Goal: Information Seeking & Learning: Learn about a topic

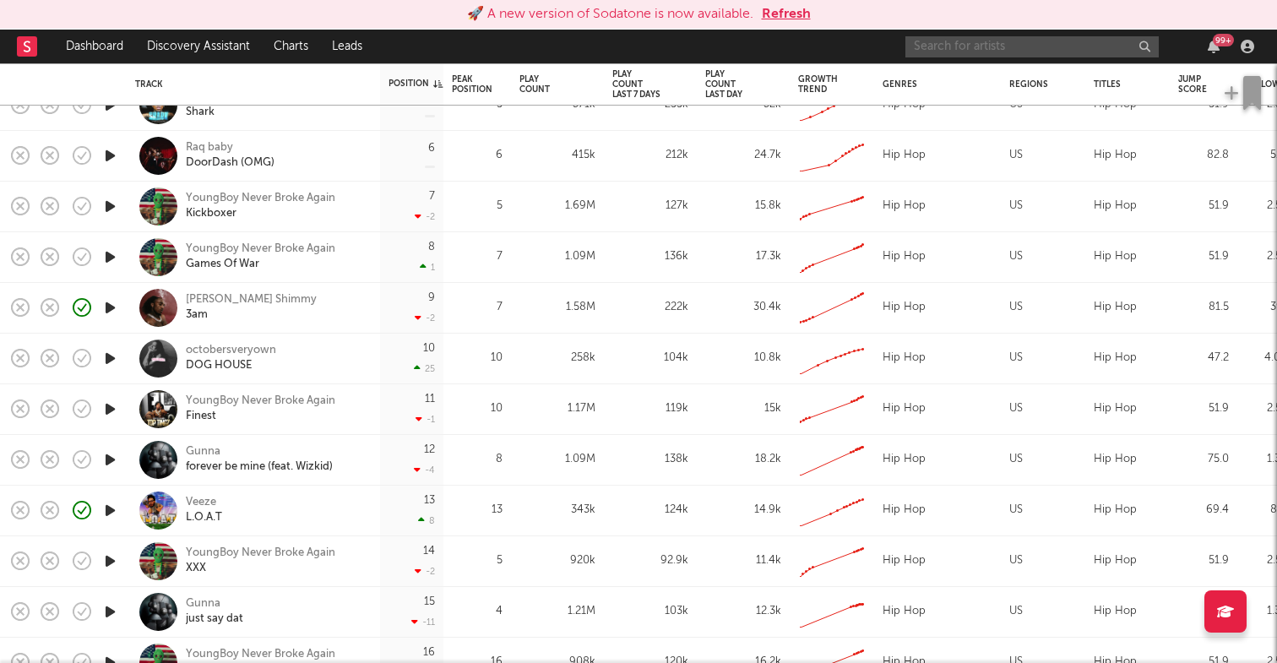
click at [950, 44] on input "text" at bounding box center [1031, 46] width 253 height 21
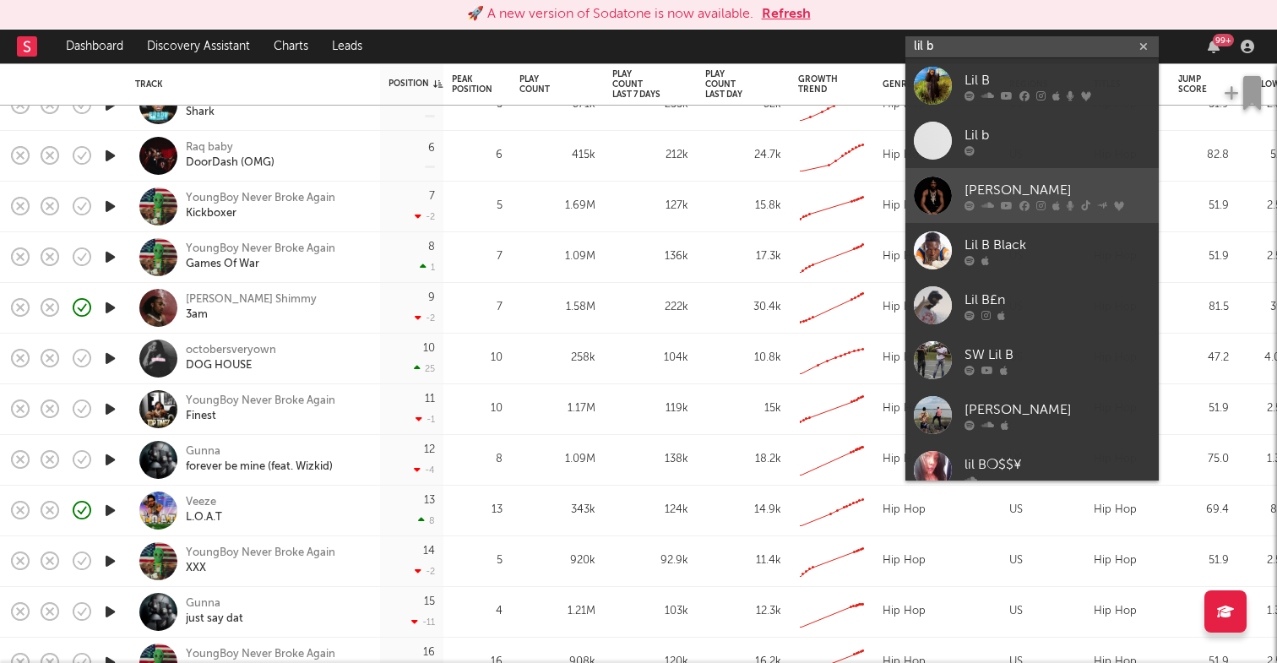
type input "lil b"
click at [1032, 207] on div at bounding box center [1058, 205] width 186 height 10
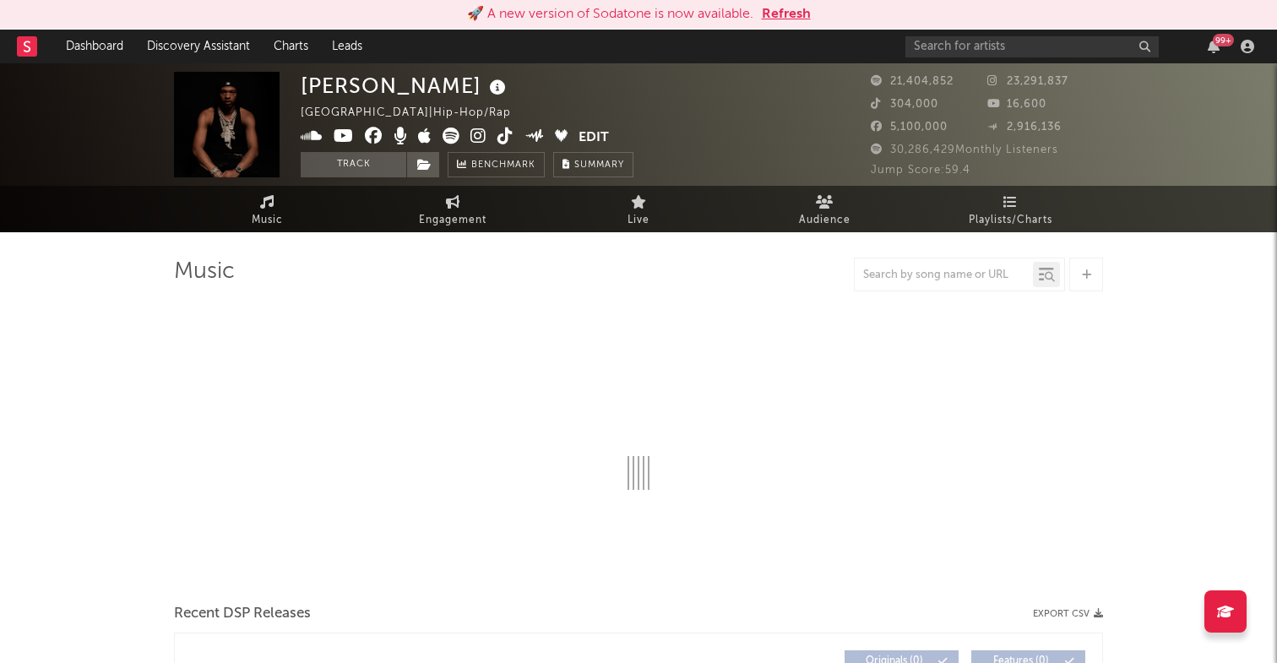
select select "6m"
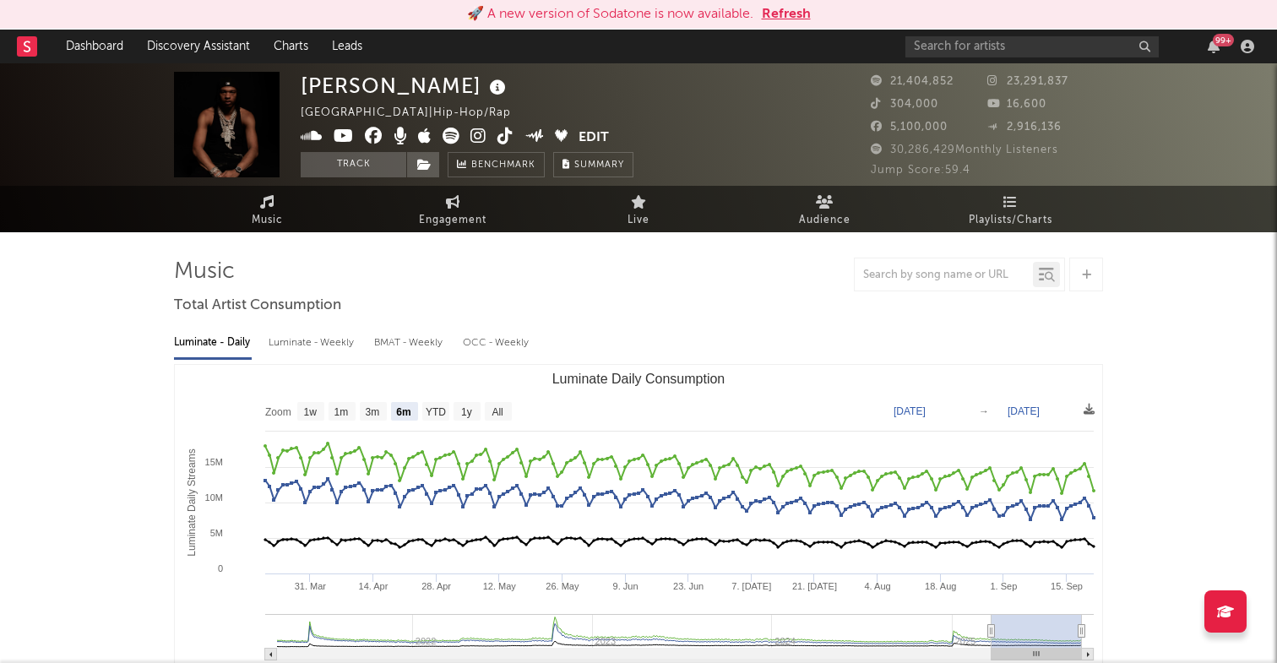
select select "6m"
click at [429, 160] on icon at bounding box center [424, 165] width 14 height 12
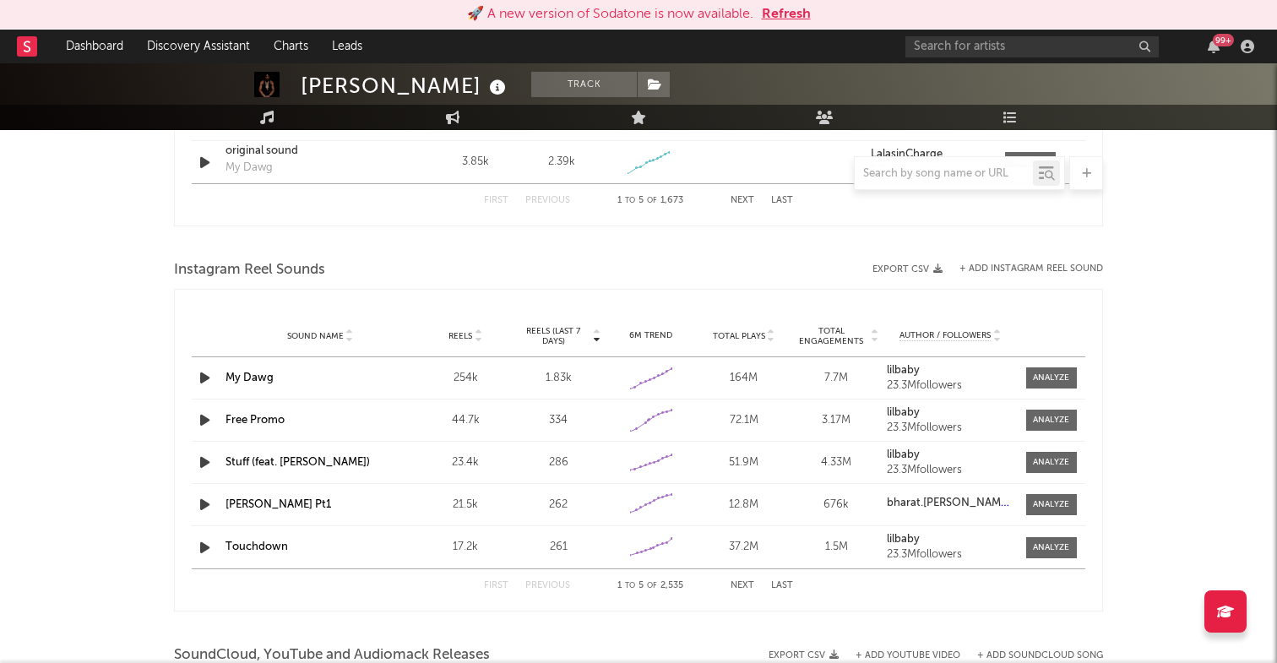
scroll to position [1428, 0]
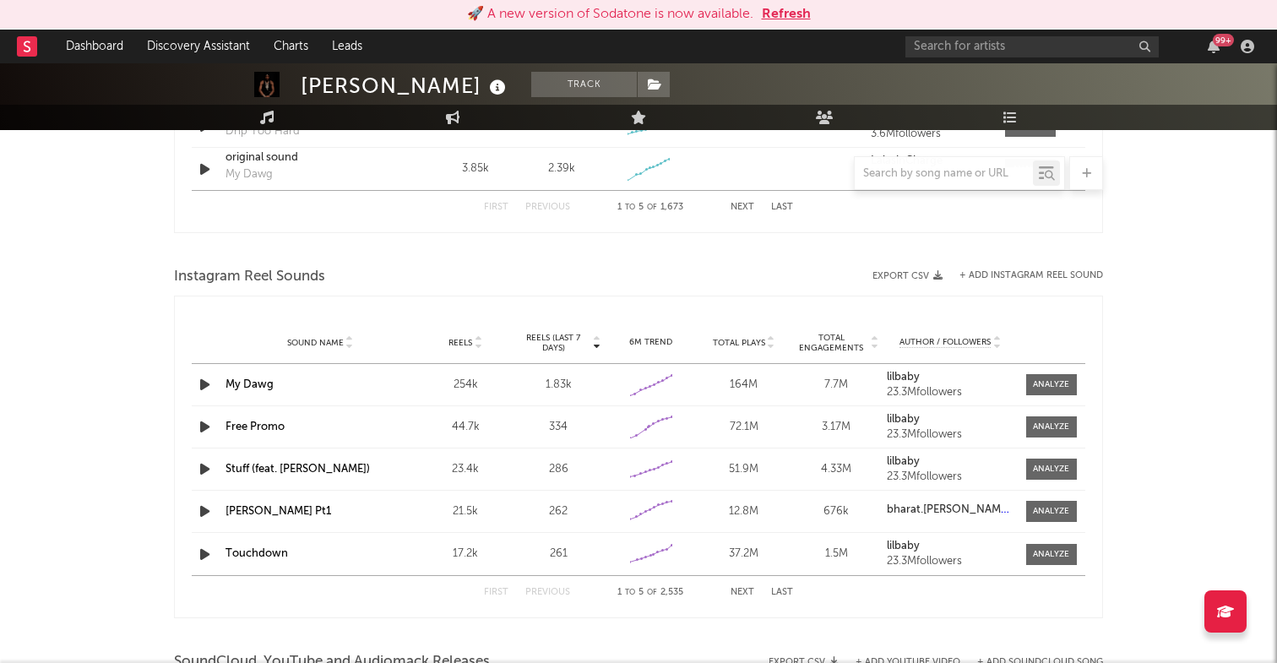
click at [258, 383] on link "My Dawg" at bounding box center [250, 384] width 48 height 11
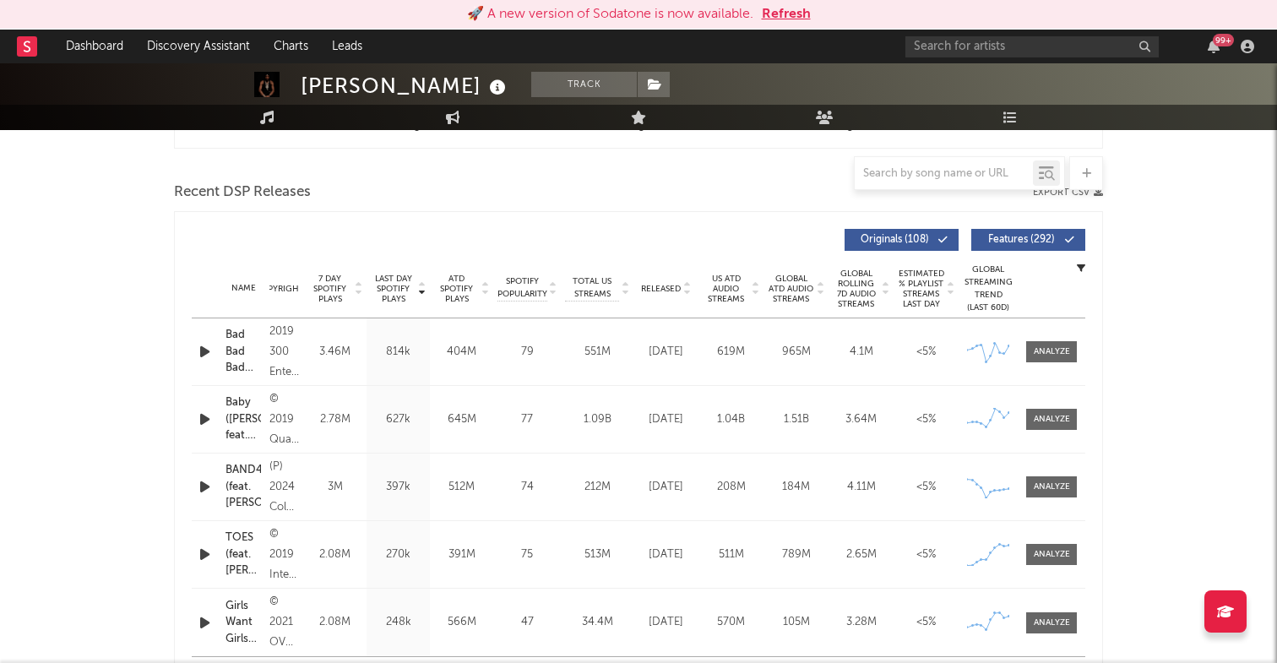
scroll to position [553, 0]
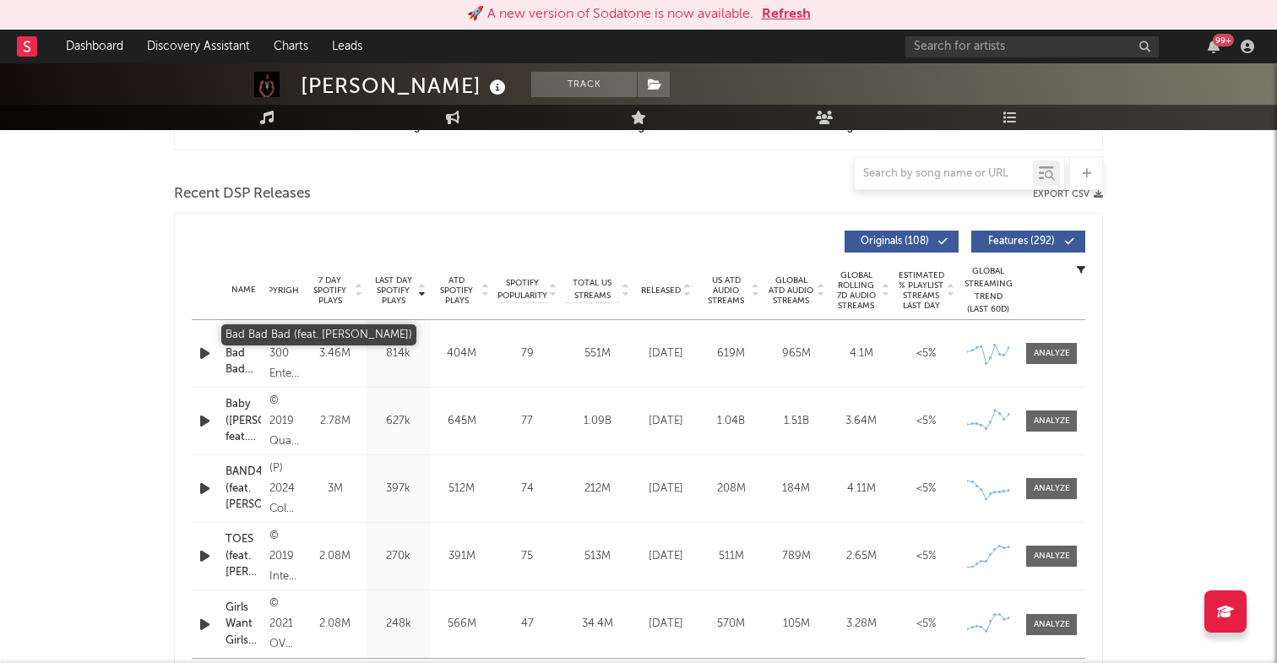
click at [232, 339] on div "Bad Bad Bad (feat. [PERSON_NAME])" at bounding box center [243, 354] width 35 height 50
click at [1040, 345] on span at bounding box center [1051, 353] width 51 height 21
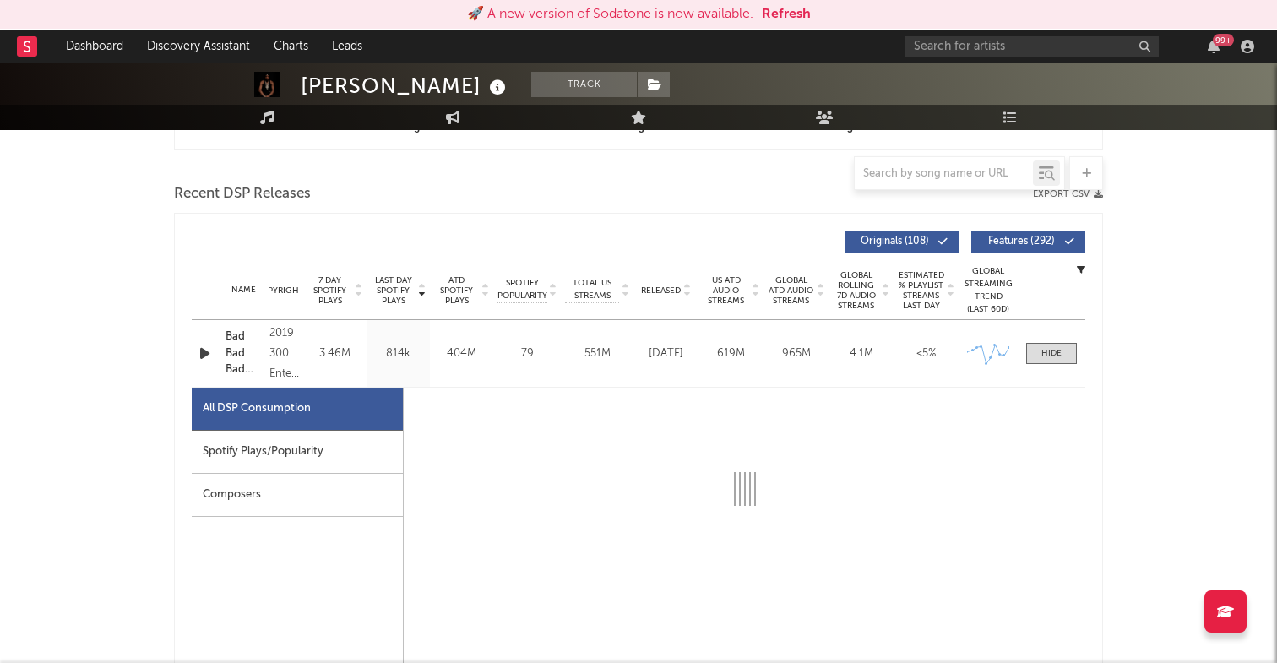
select select "6m"
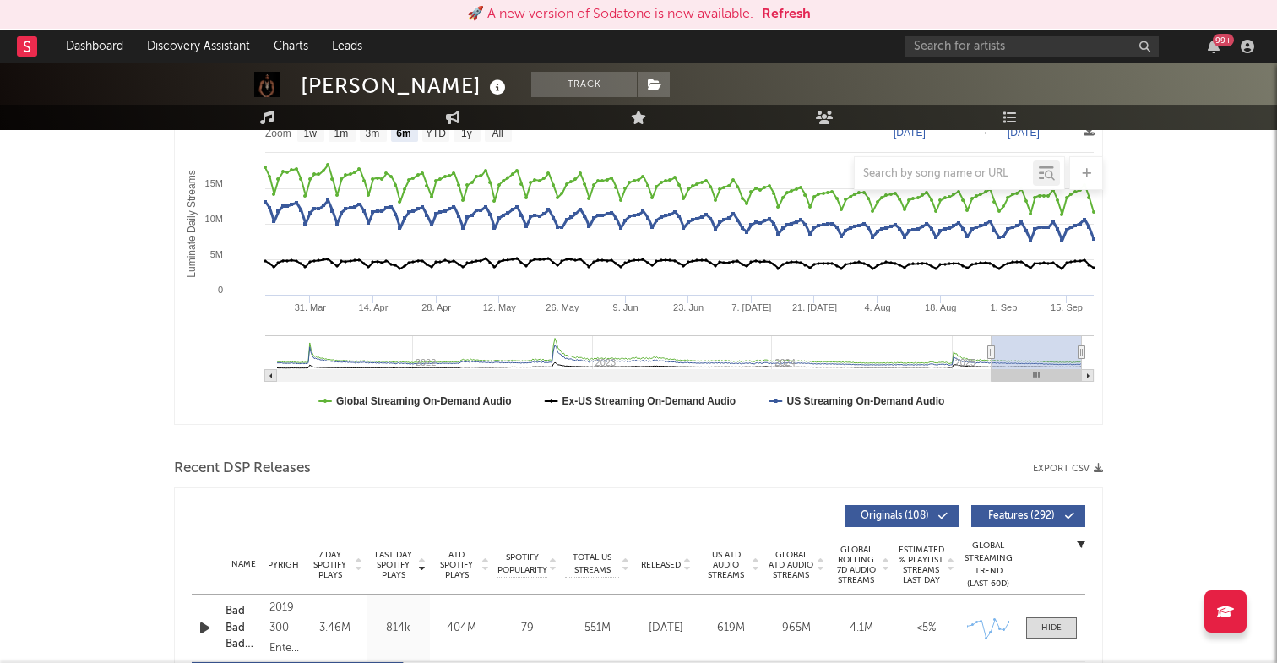
scroll to position [0, 0]
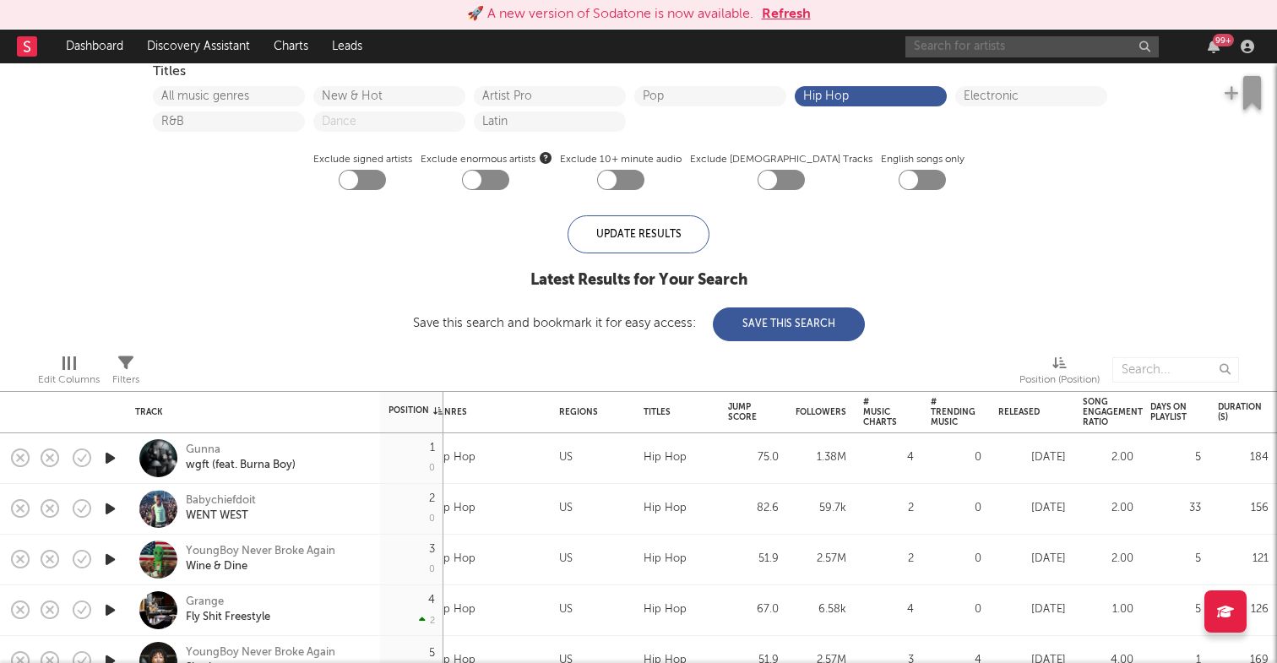
click at [1031, 52] on input "text" at bounding box center [1031, 46] width 253 height 21
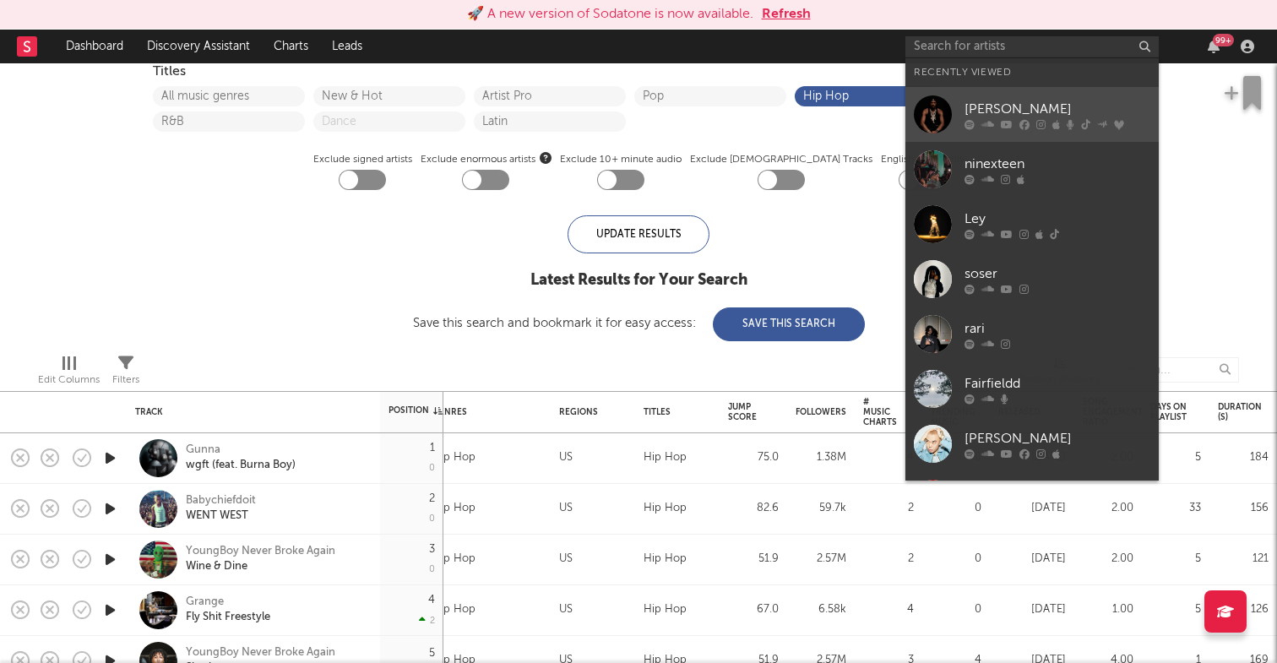
click at [1022, 109] on div "[PERSON_NAME]" at bounding box center [1058, 109] width 186 height 20
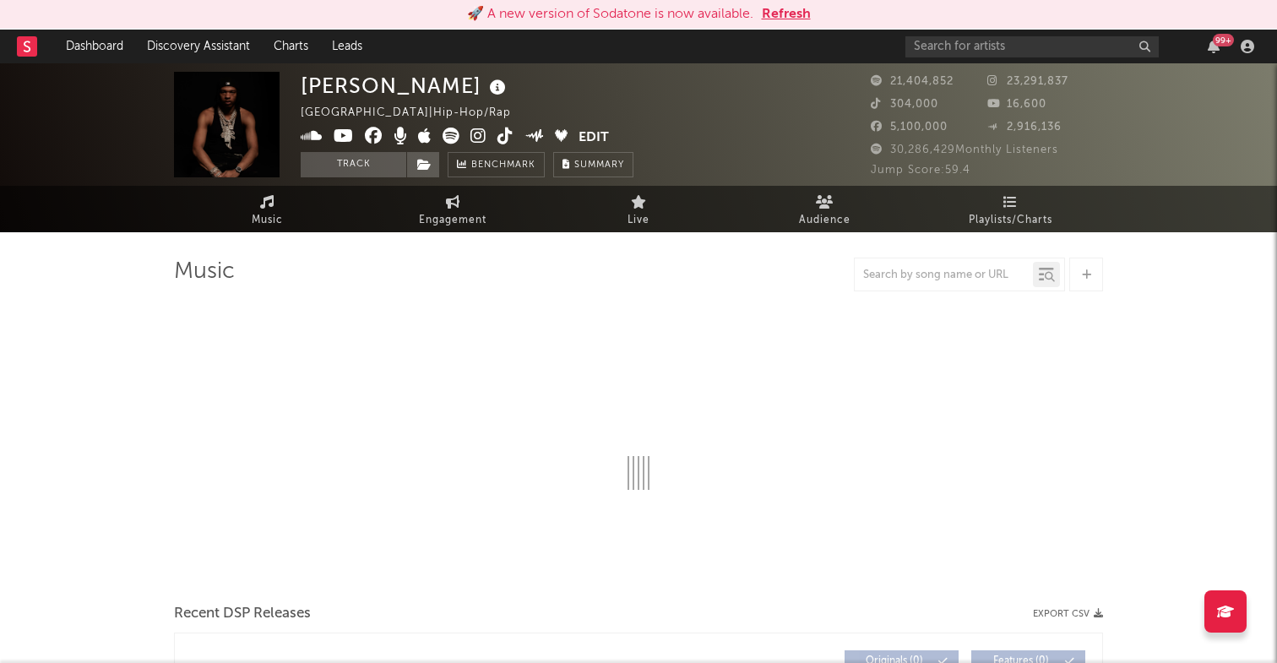
select select "6m"
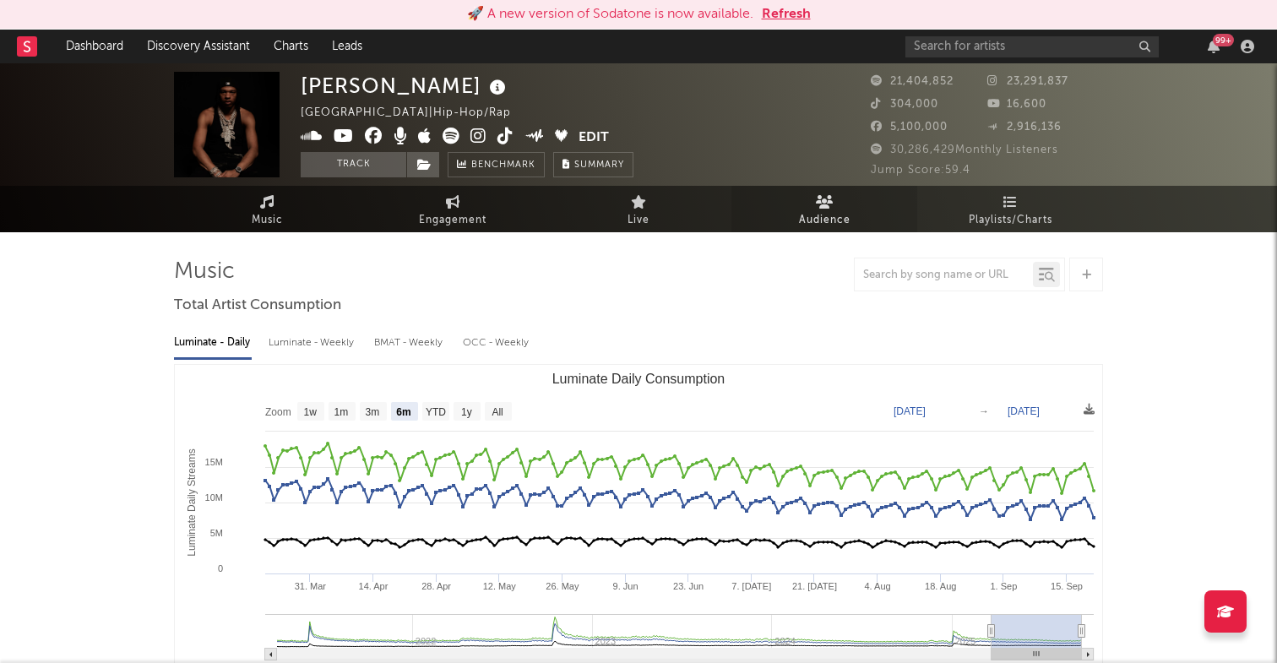
click at [796, 206] on link "Audience" at bounding box center [824, 209] width 186 height 46
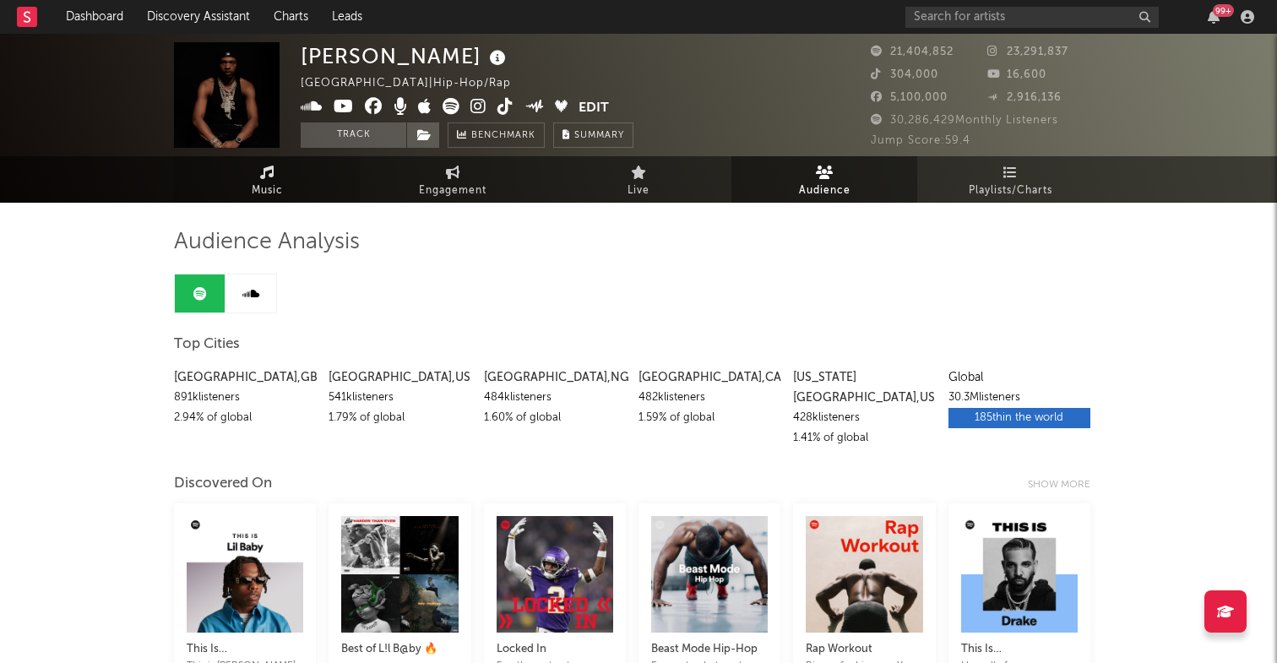
click at [285, 181] on link "Music" at bounding box center [267, 179] width 186 height 46
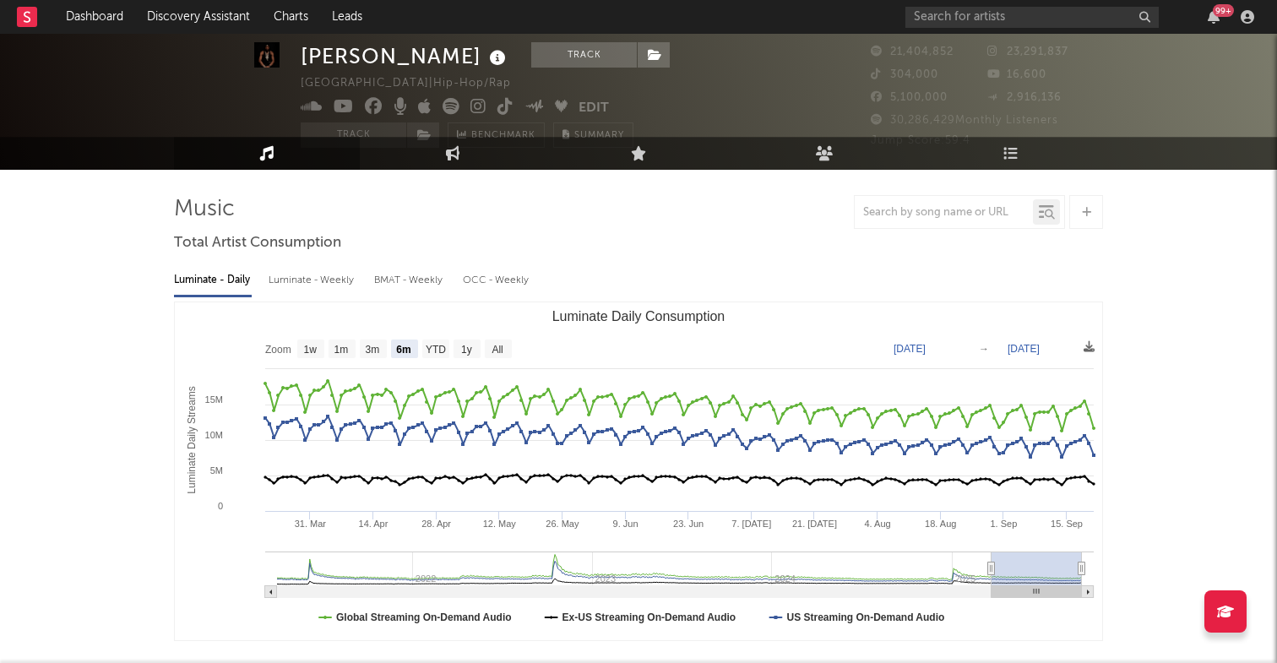
scroll to position [3, 0]
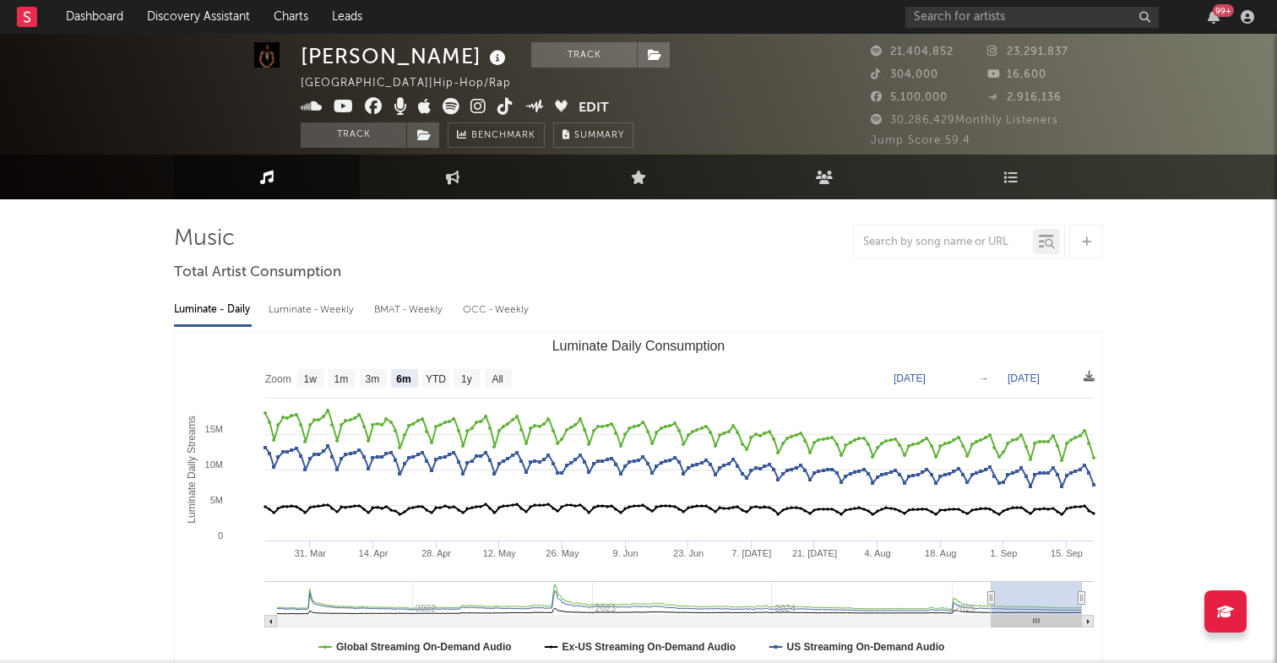
click at [486, 52] on icon at bounding box center [498, 58] width 24 height 24
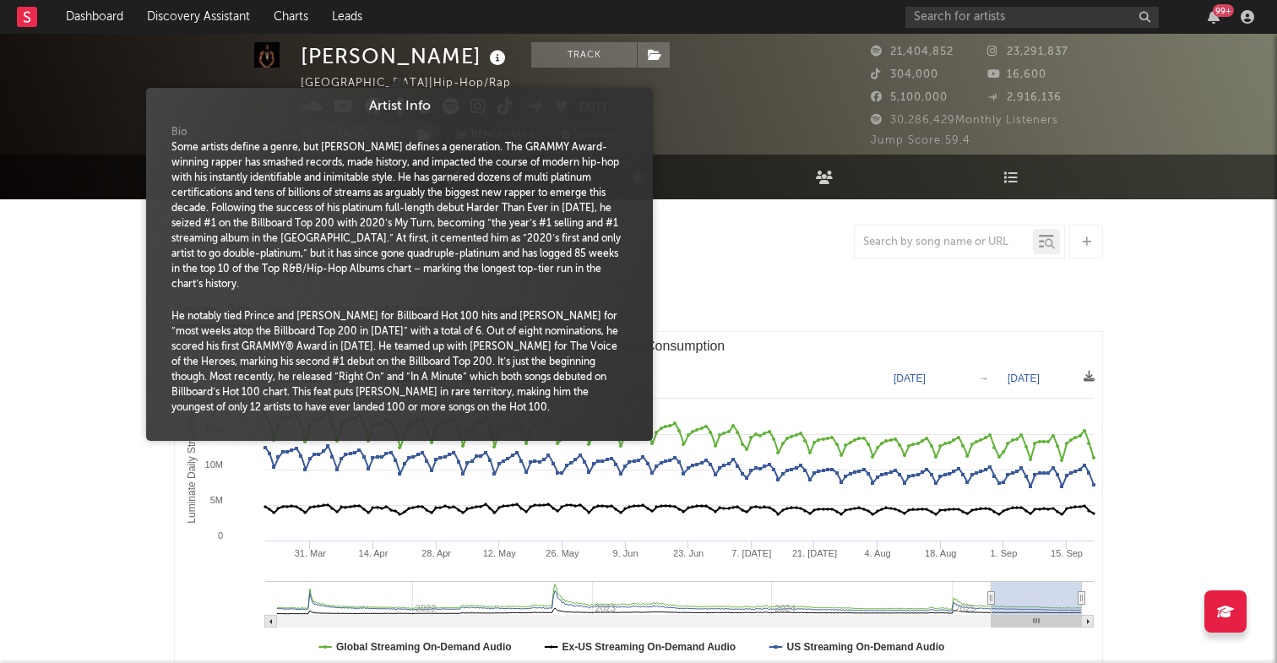
scroll to position [4, 0]
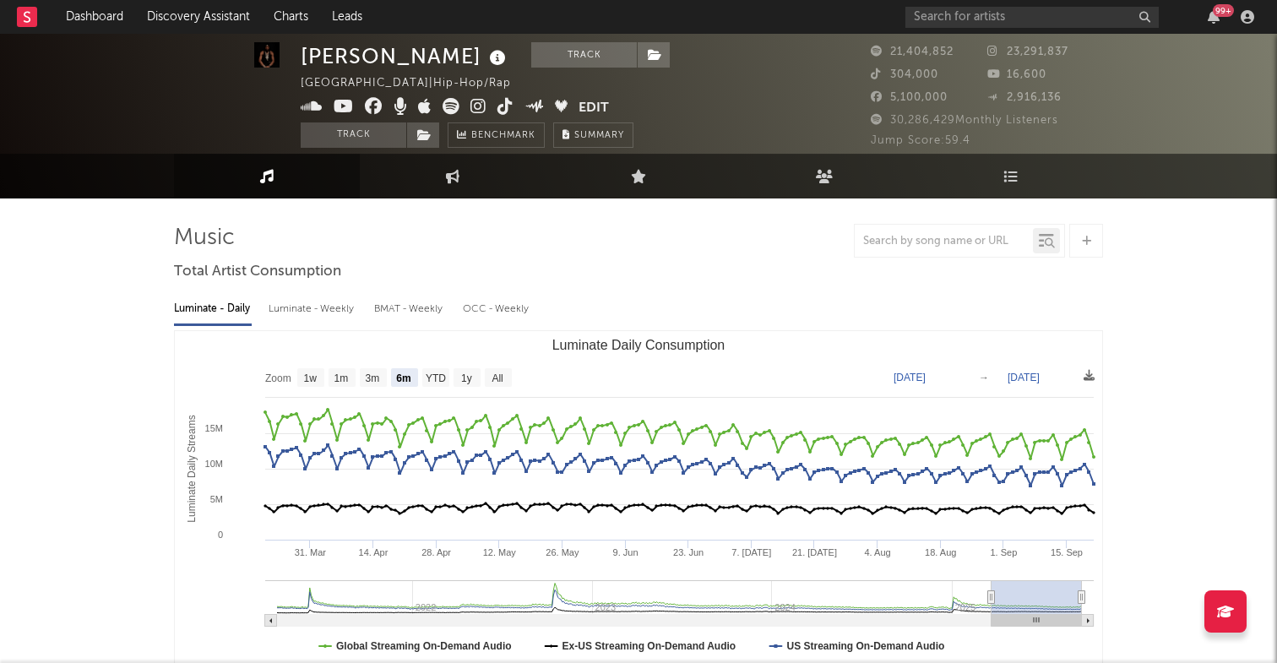
click at [747, 318] on div "Luminate - Daily Luminate - Weekly BMAT - Weekly OCC - Weekly" at bounding box center [638, 309] width 929 height 29
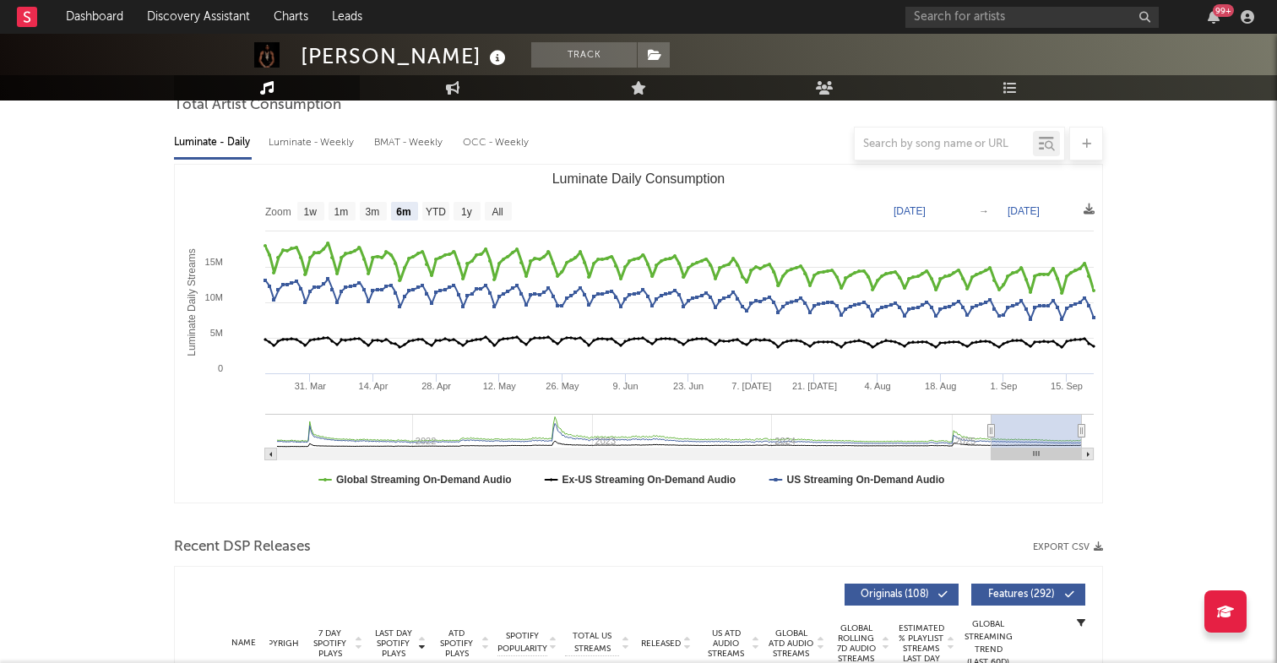
scroll to position [177, 0]
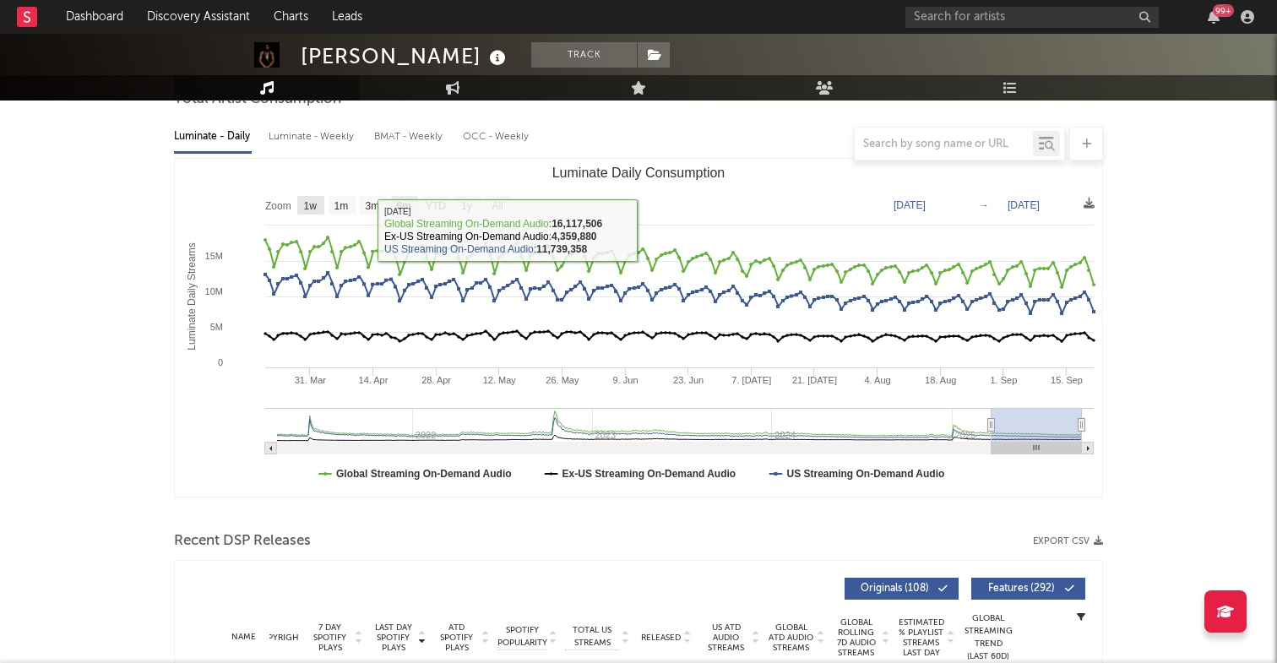
click at [318, 206] on rect "Luminate Daily Consumption" at bounding box center [310, 205] width 27 height 19
select select "1w"
type input "2025-09-15"
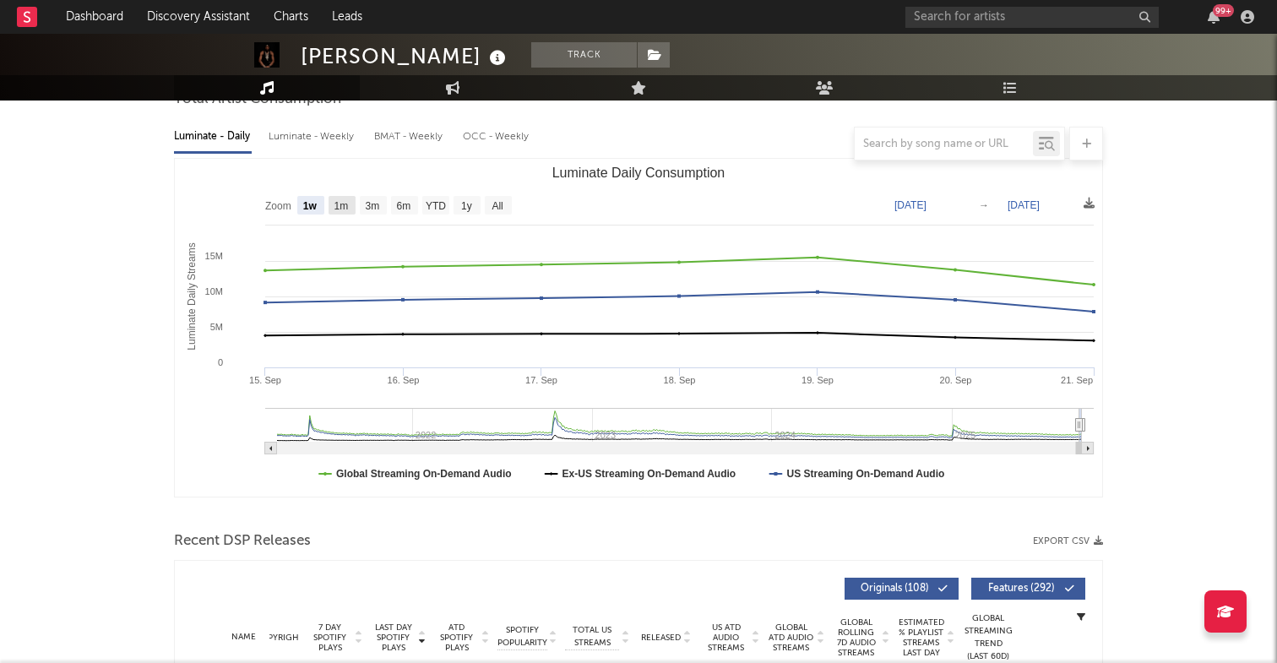
click at [341, 207] on text "1m" at bounding box center [341, 206] width 14 height 12
select select "1m"
type input "2025-08-21"
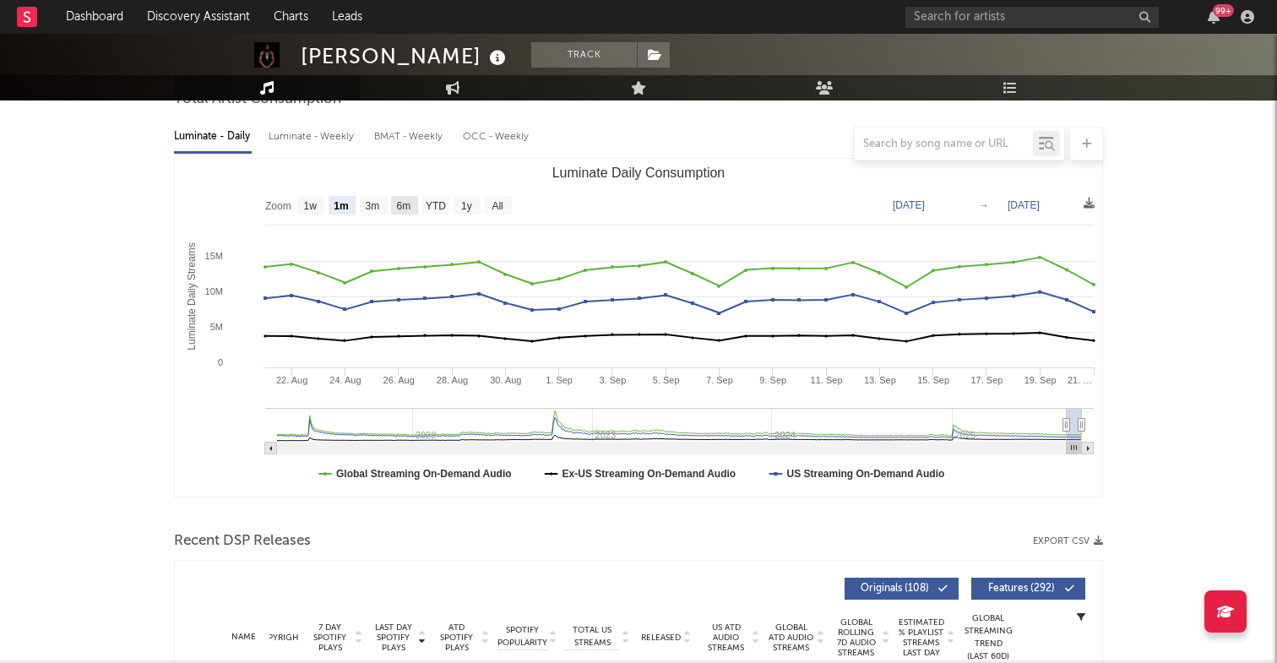
click at [397, 209] on text "6m" at bounding box center [404, 206] width 14 height 12
select select "6m"
type input "[DATE]"
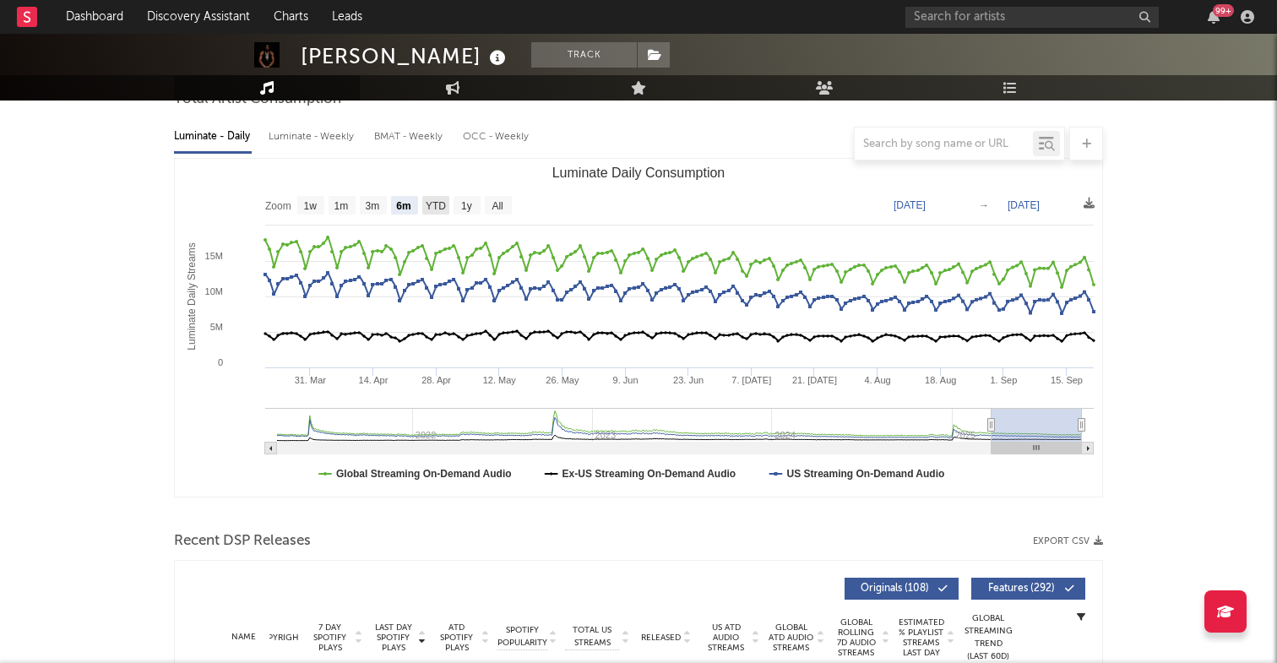
click at [437, 206] on text "YTD" at bounding box center [436, 206] width 20 height 12
select select "YTD"
type input "2025-01-01"
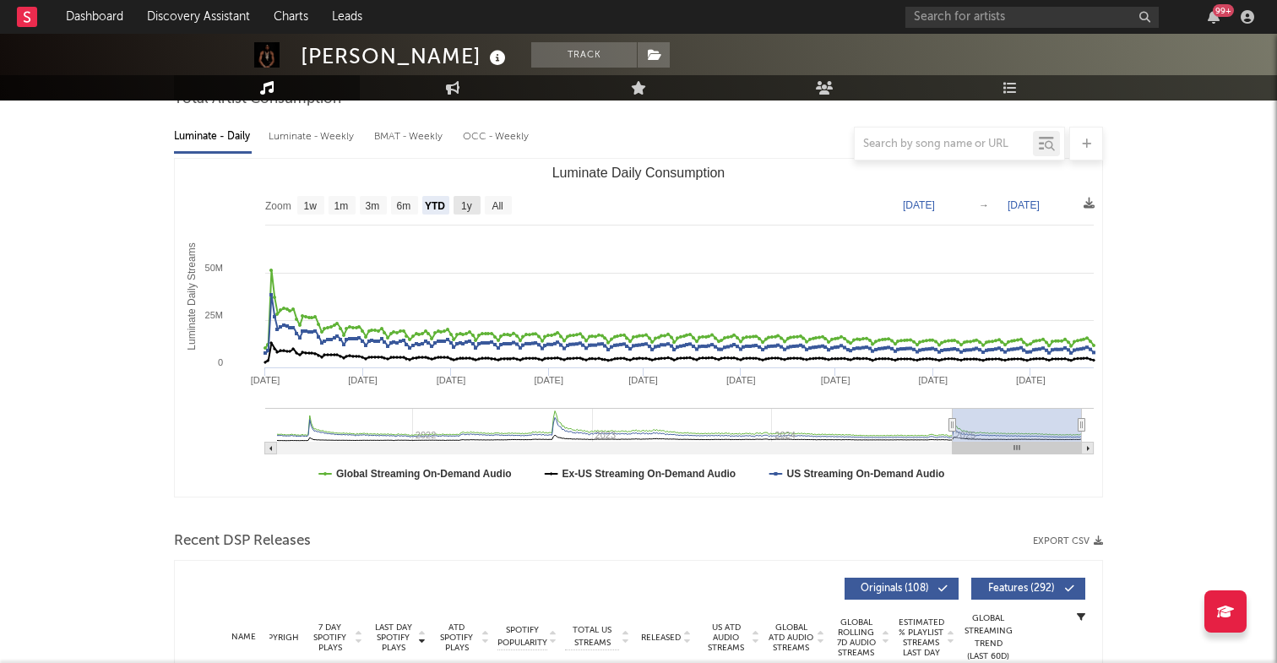
click at [462, 205] on text "1y" at bounding box center [466, 206] width 11 height 12
select select "1y"
type input "2024-09-21"
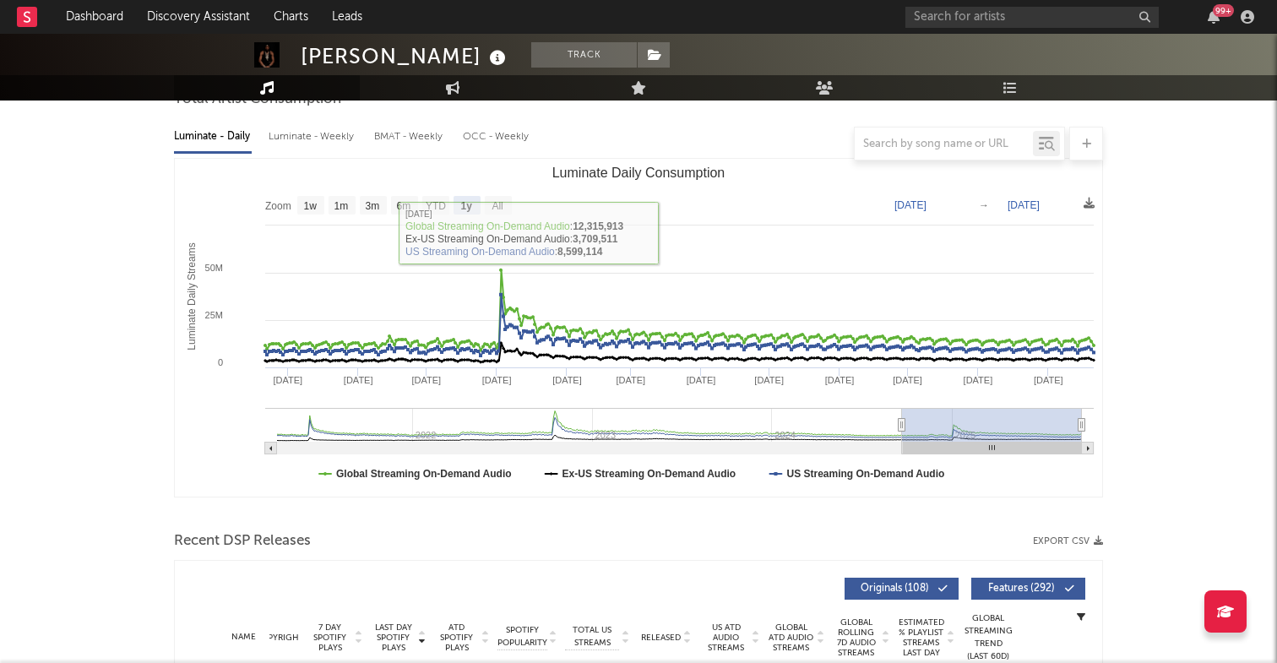
click at [285, 204] on text "Zoom" at bounding box center [278, 206] width 26 height 12
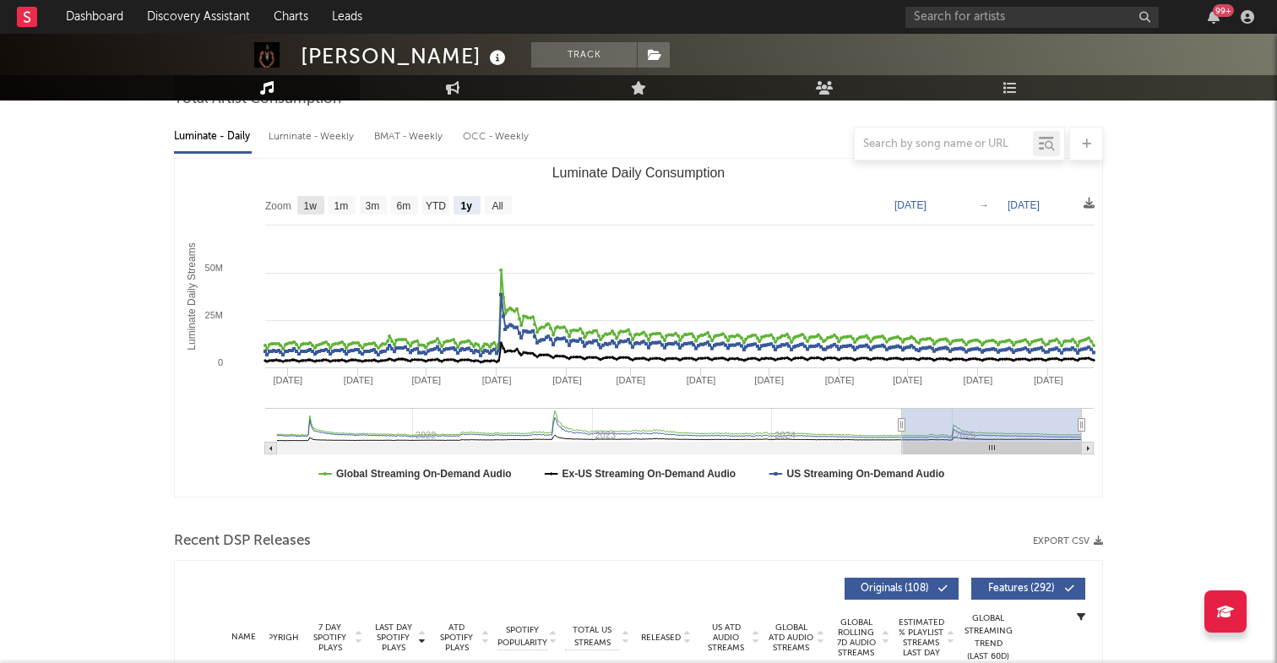
click at [304, 203] on text "1w" at bounding box center [311, 206] width 14 height 12
select select "1w"
type input "2025-09-15"
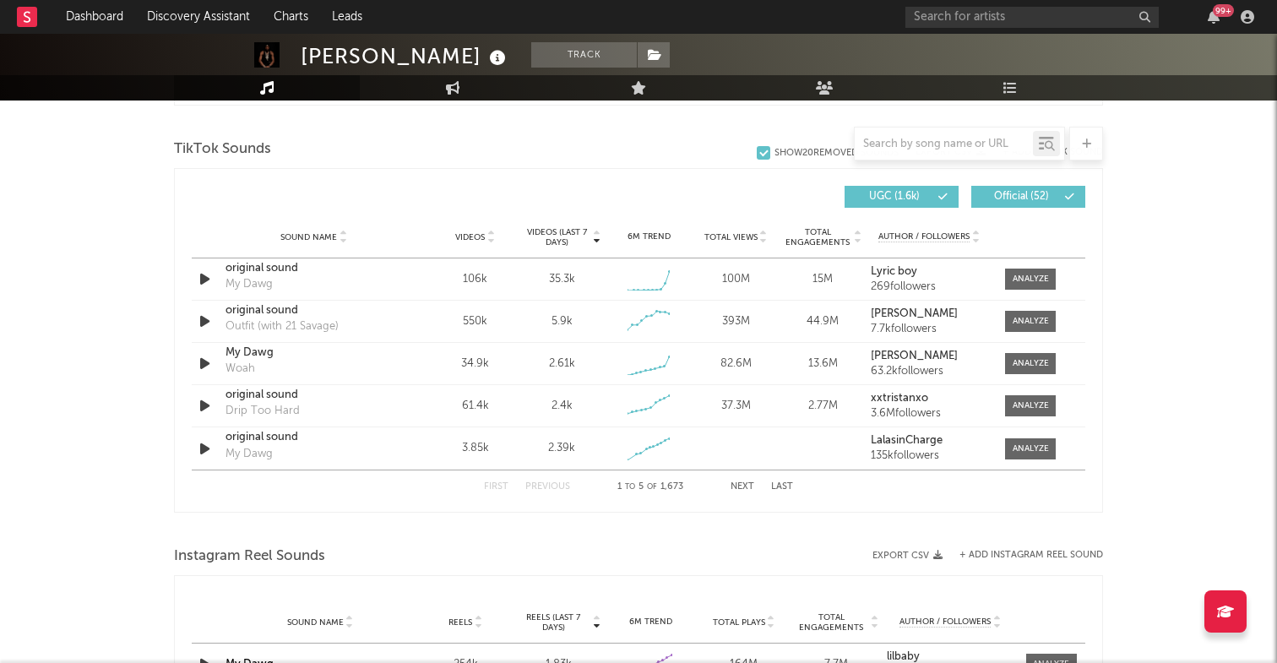
scroll to position [1135, 0]
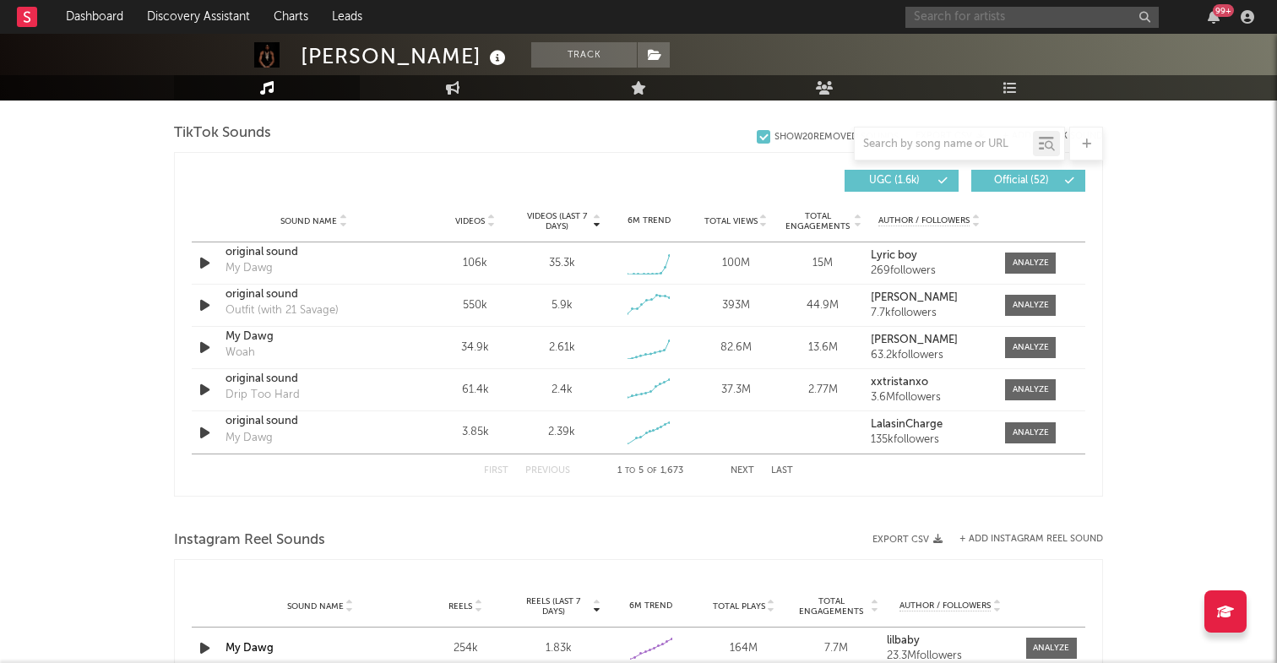
click at [954, 20] on input "text" at bounding box center [1031, 17] width 253 height 21
type input "ezcodyl"
click at [992, 49] on div "ezcodylee" at bounding box center [1058, 51] width 186 height 20
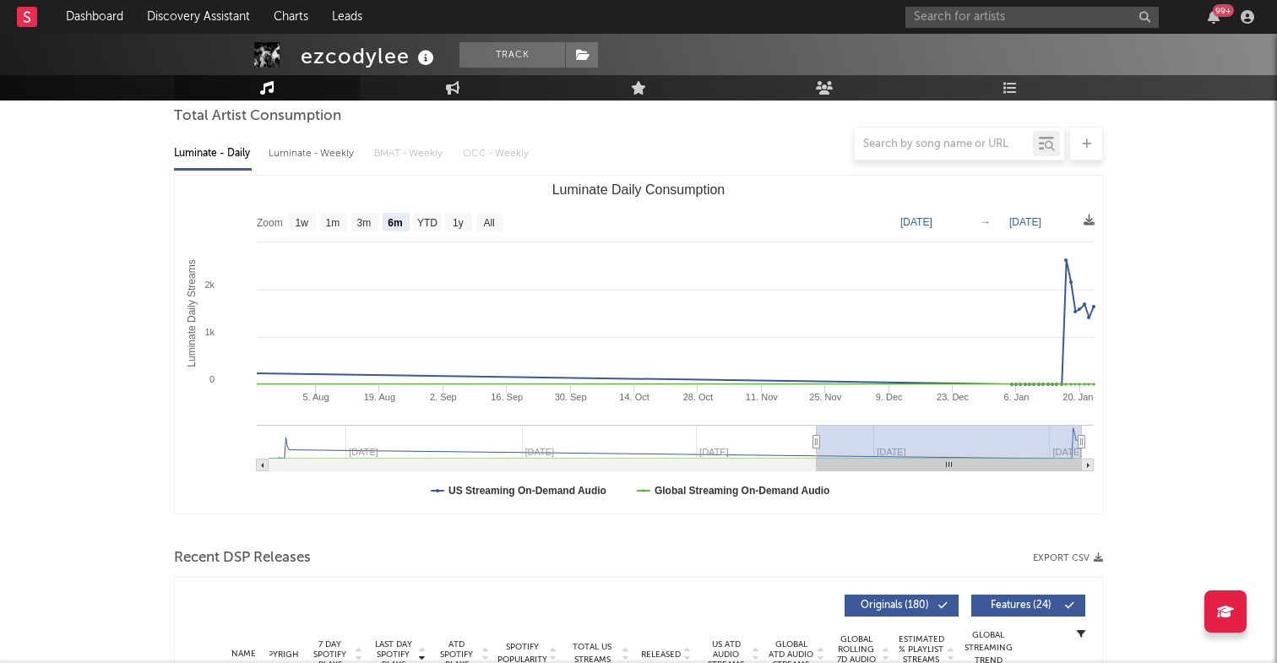
scroll to position [110, 0]
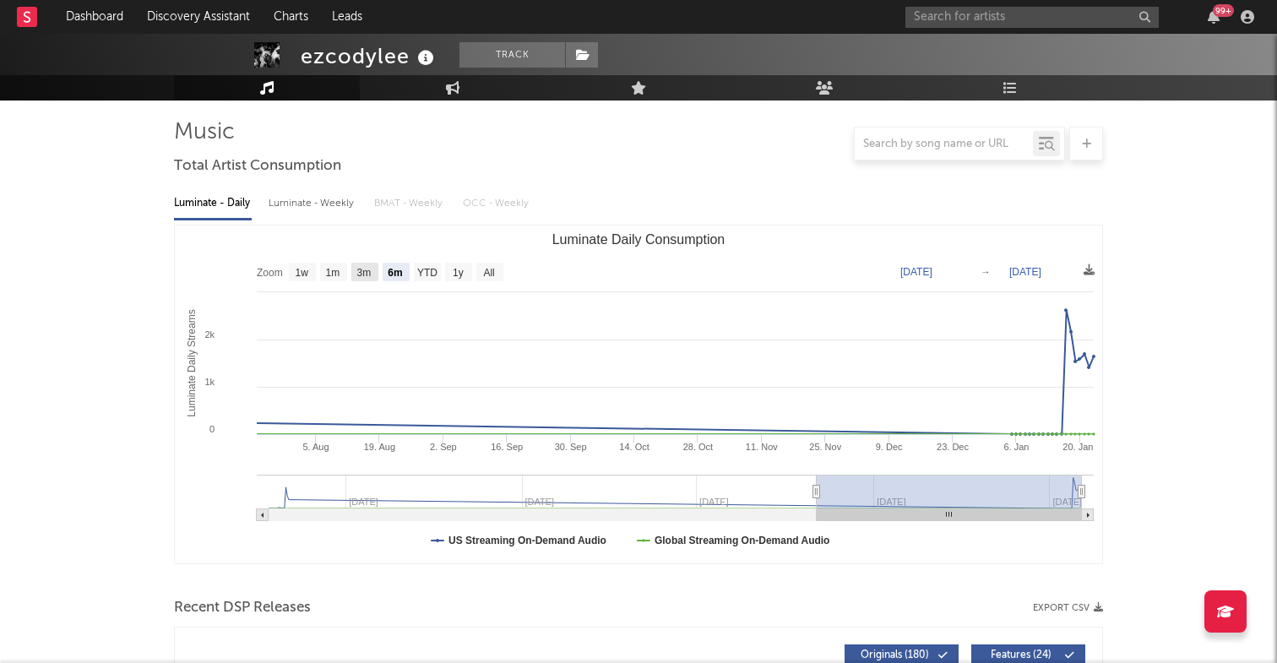
click at [361, 273] on text "3m" at bounding box center [364, 273] width 14 height 12
select select "3m"
type input "2024-10-23"
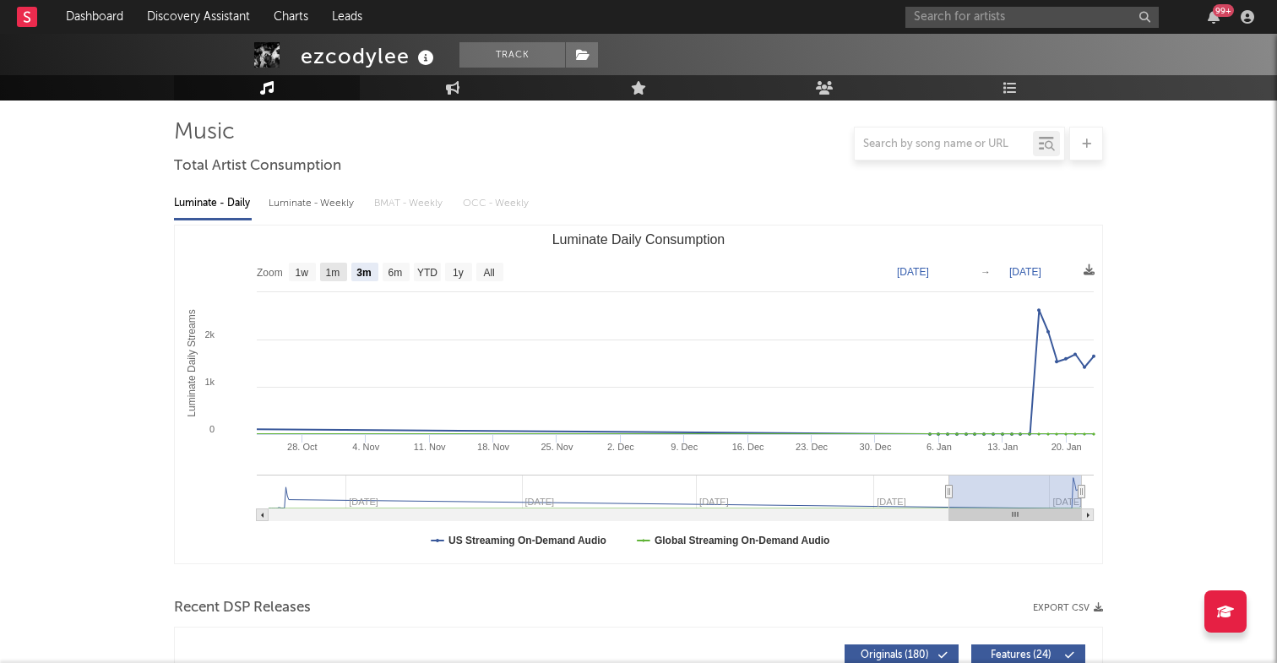
click at [331, 270] on text "1m" at bounding box center [333, 273] width 14 height 12
select select "1m"
type input "2024-12-23"
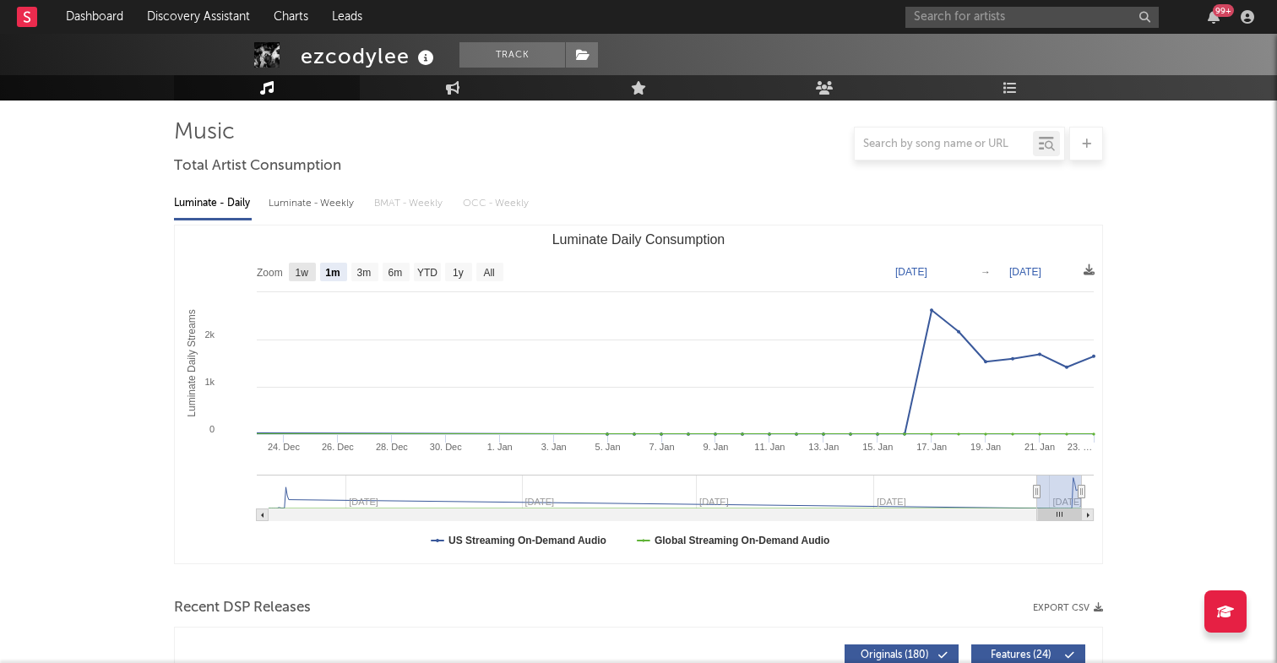
click at [302, 274] on text "1w" at bounding box center [303, 273] width 14 height 12
select select "1w"
type input "2025-01-17"
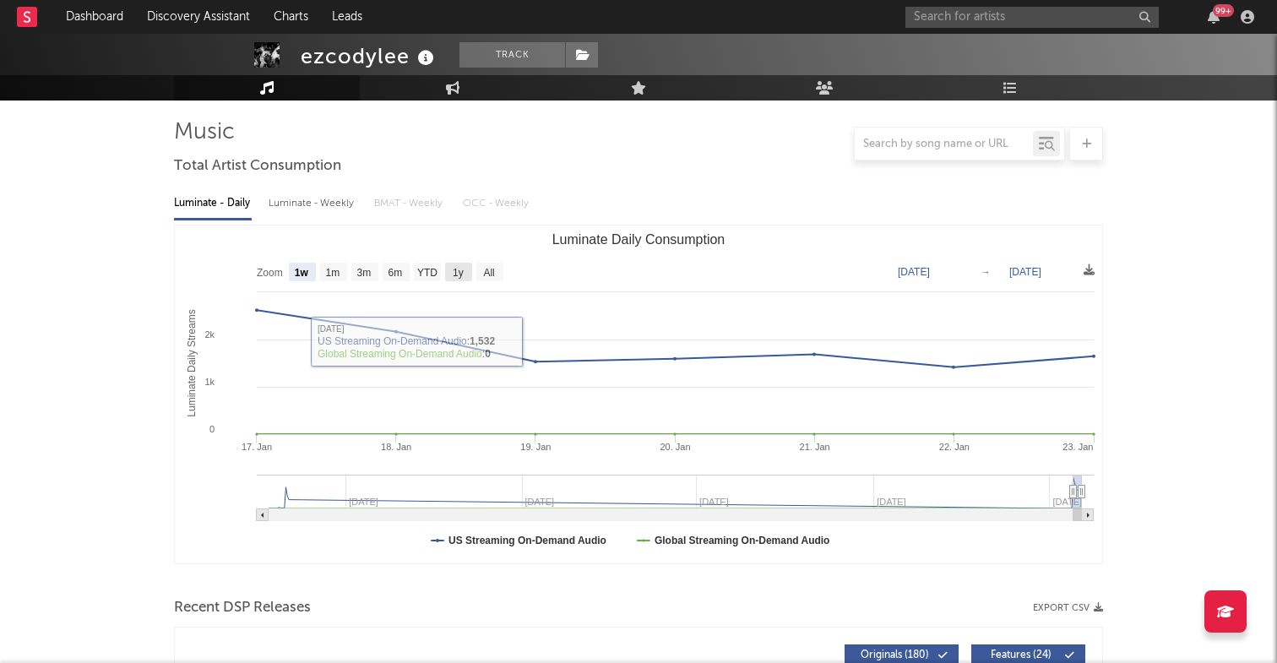
click at [464, 280] on rect "Luminate Daily Consumption" at bounding box center [458, 272] width 27 height 19
select select "1y"
type input "2024-01-23"
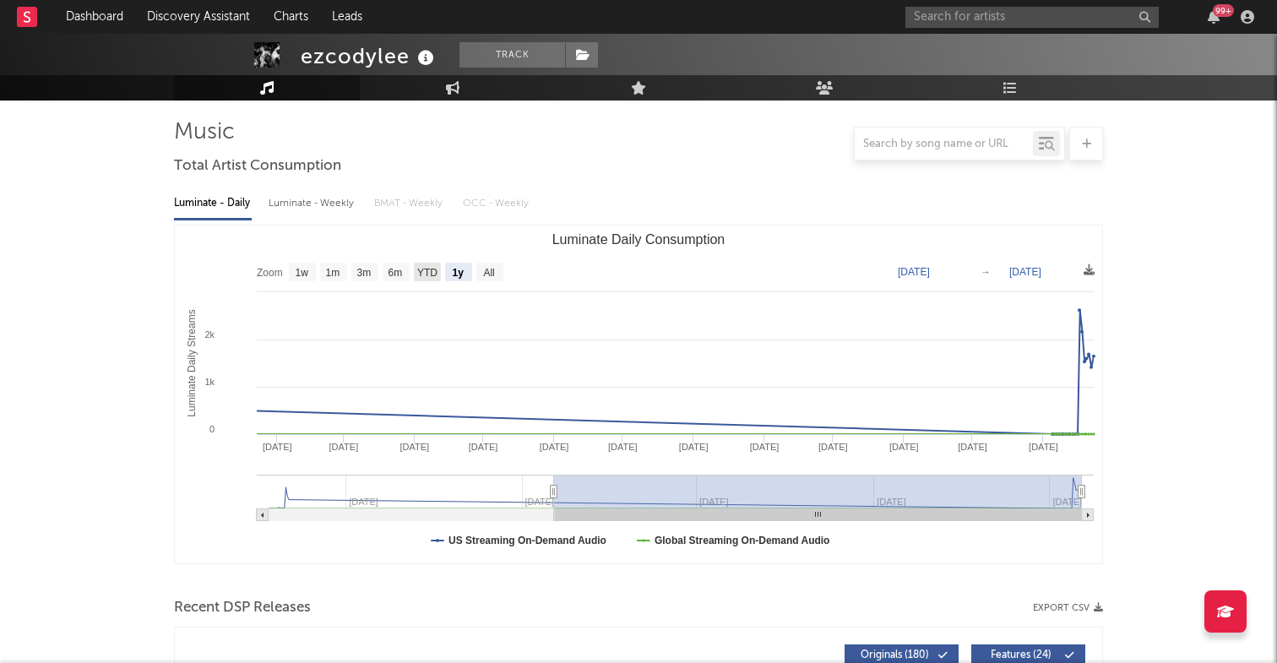
click at [427, 272] on text "YTD" at bounding box center [427, 273] width 20 height 12
select select "YTD"
type input "2025-01-01"
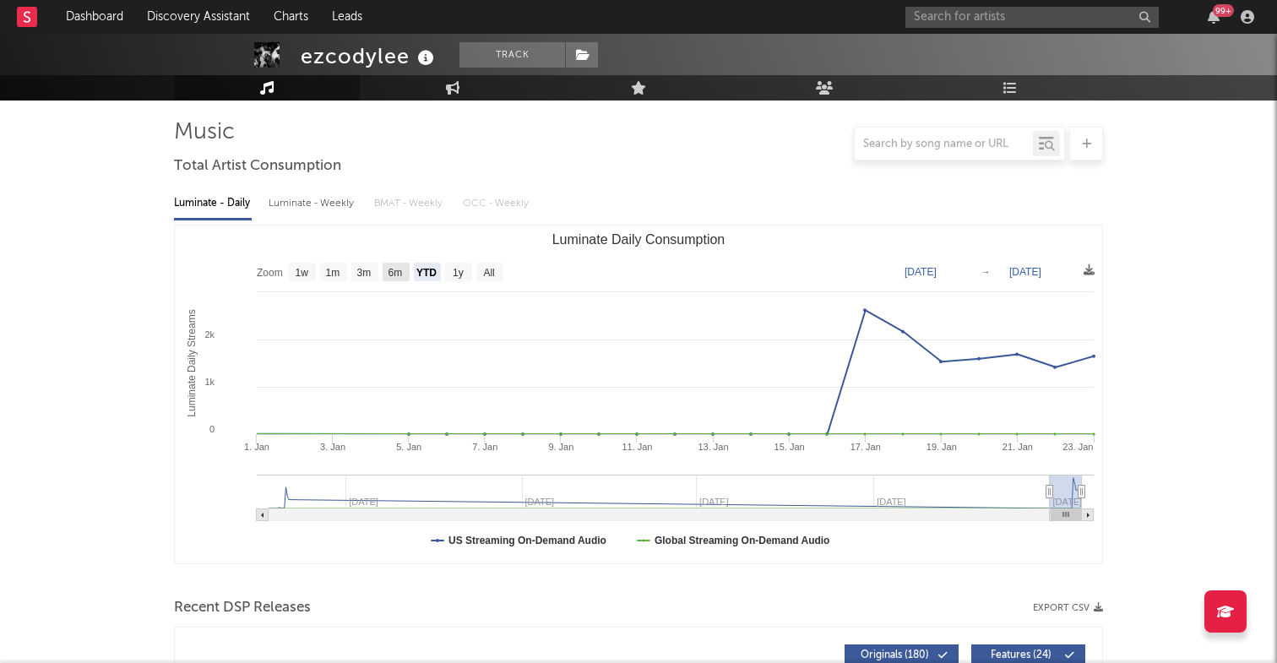
click at [396, 271] on text "6m" at bounding box center [396, 273] width 14 height 12
select select "6m"
type input "2024-07-23"
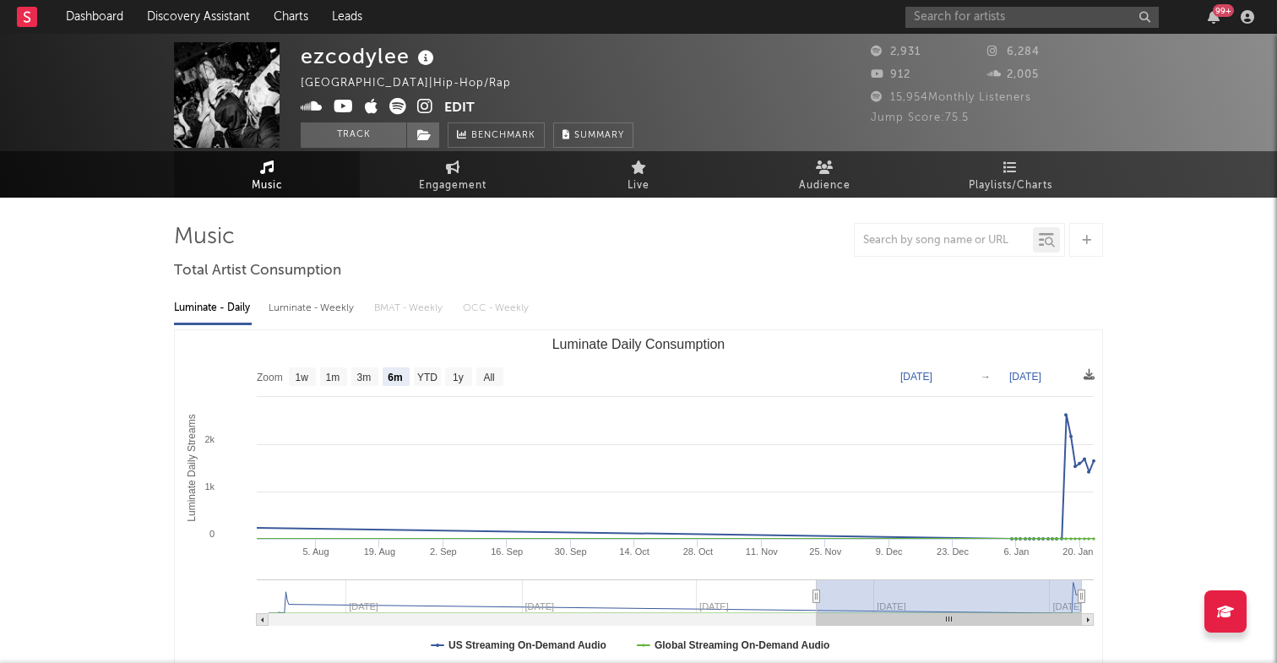
scroll to position [0, 0]
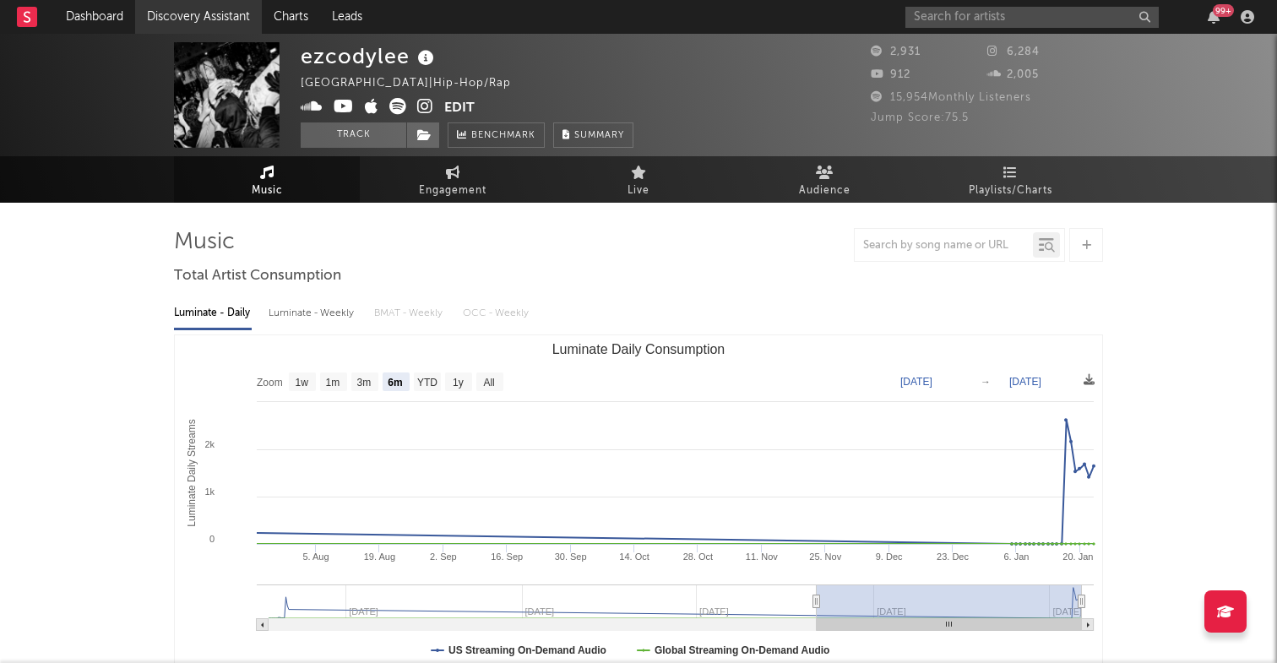
click at [188, 21] on link "Discovery Assistant" at bounding box center [198, 17] width 127 height 34
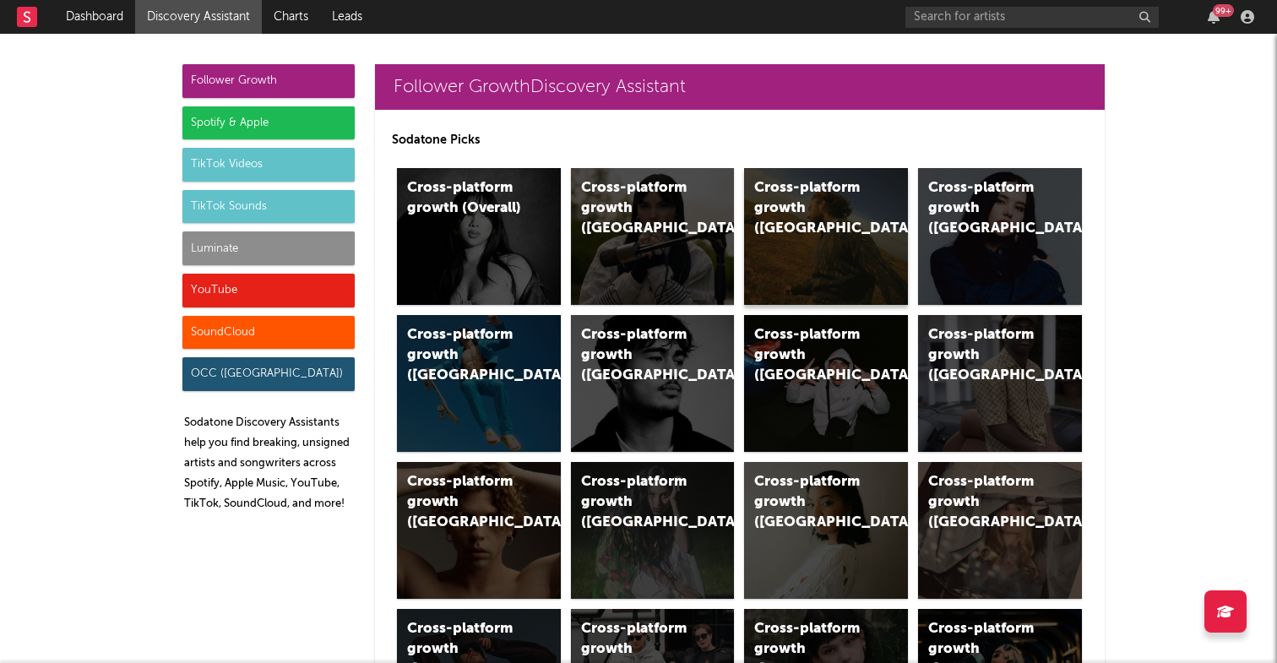
click at [780, 253] on div "Cross-platform growth (US)" at bounding box center [826, 236] width 164 height 137
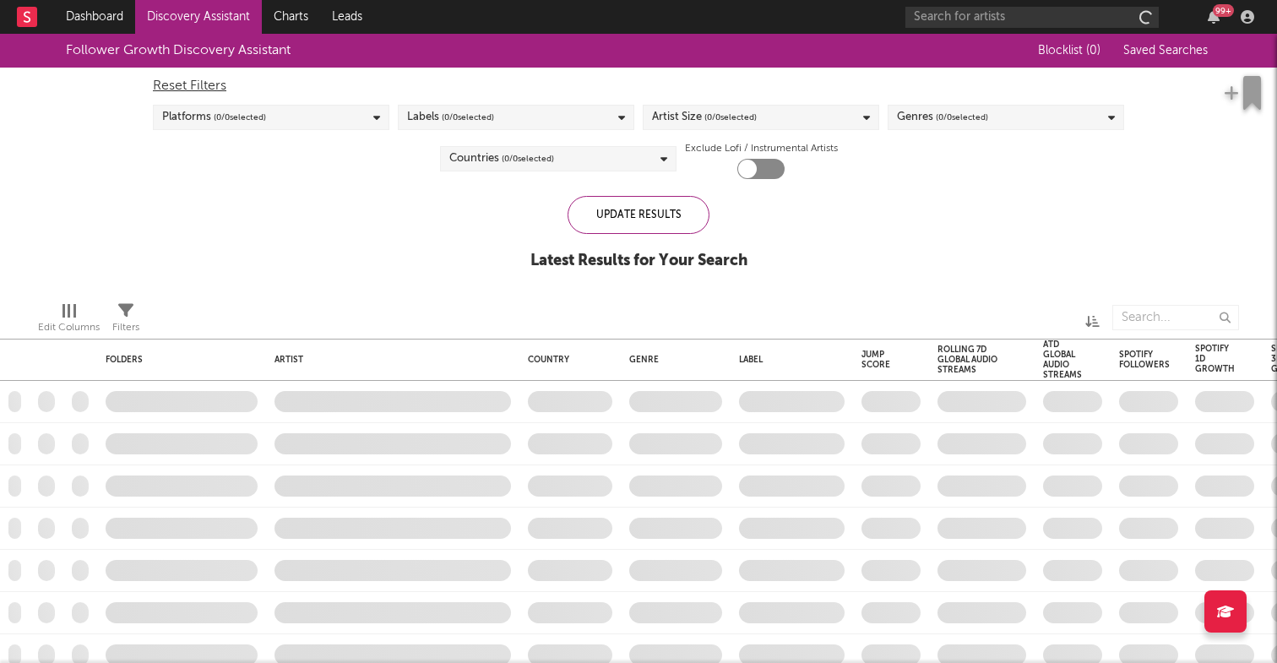
checkbox input "true"
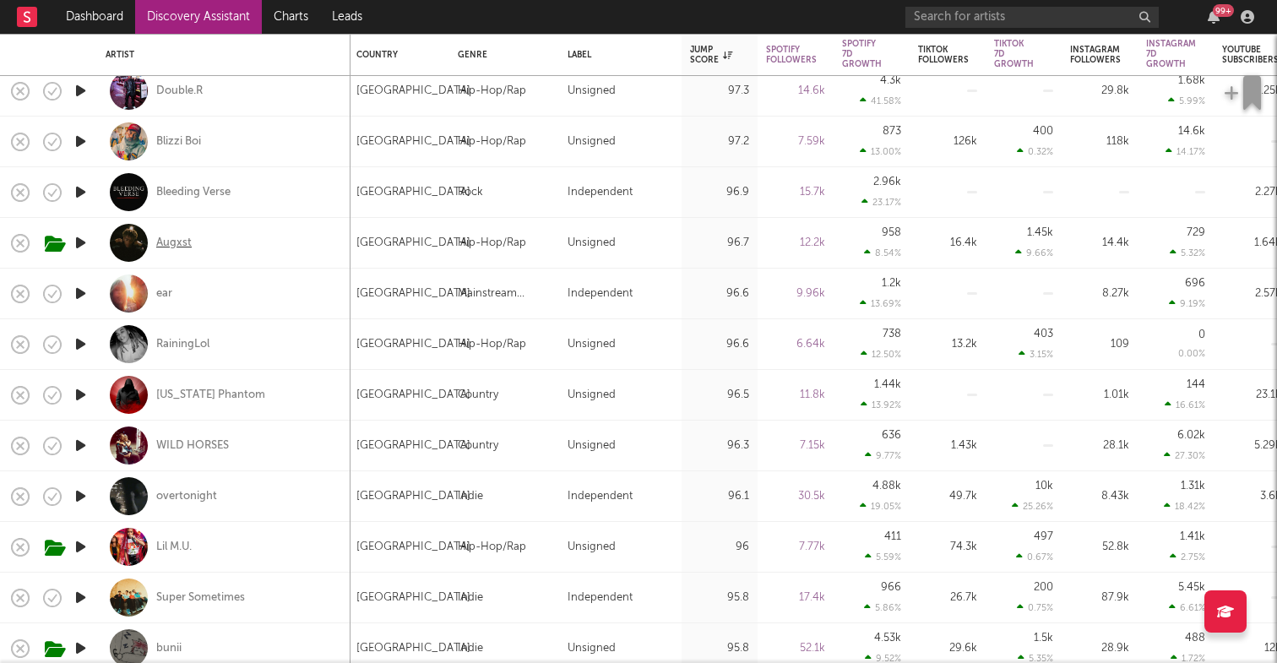
click at [189, 236] on div "Augxst" at bounding box center [173, 243] width 35 height 15
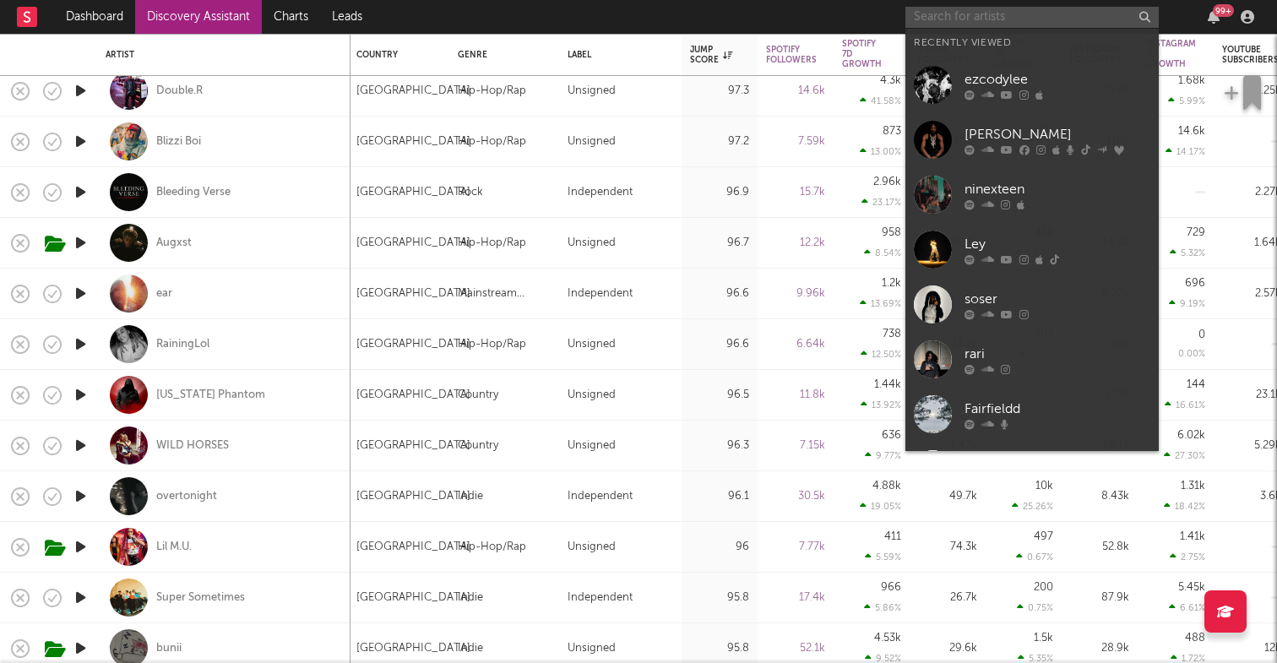
click at [1057, 14] on input "text" at bounding box center [1031, 17] width 253 height 21
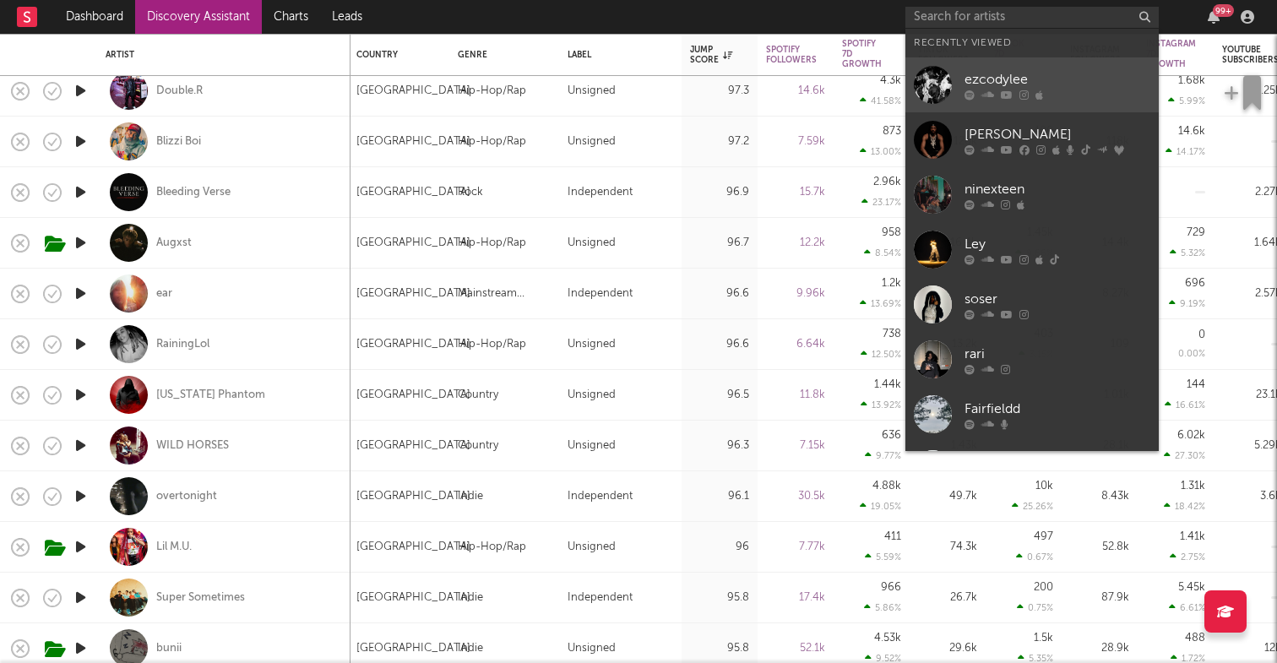
click at [1005, 81] on div "ezcodylee" at bounding box center [1058, 79] width 186 height 20
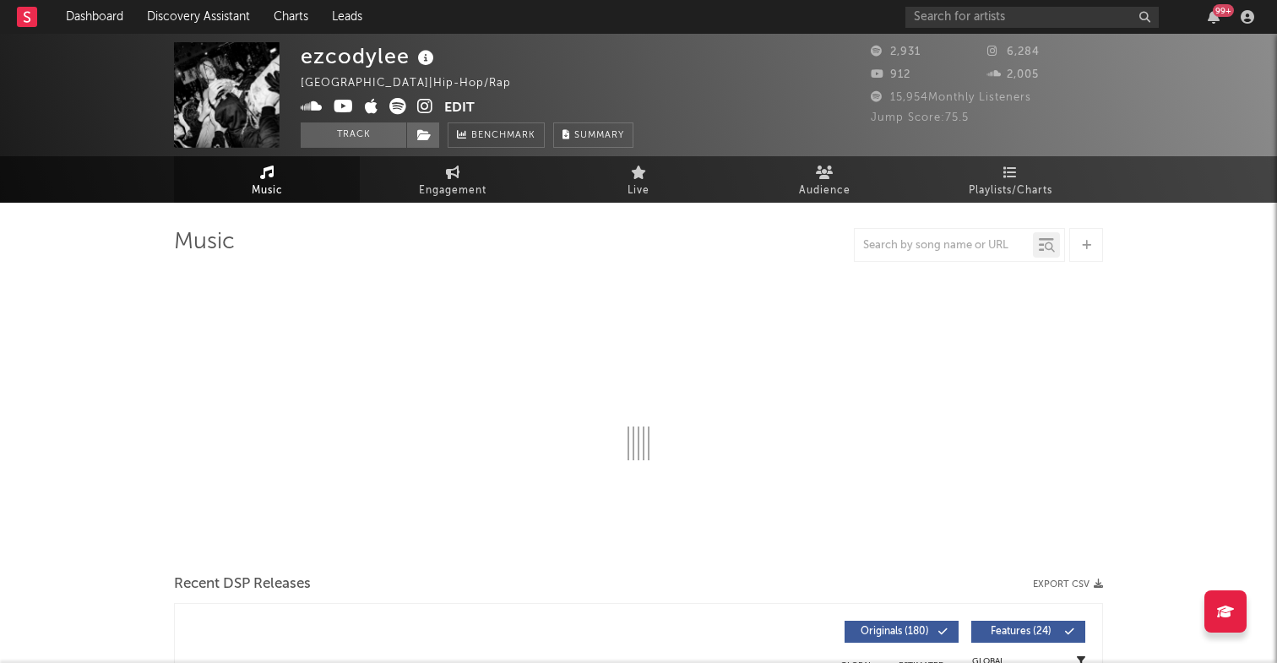
select select "6m"
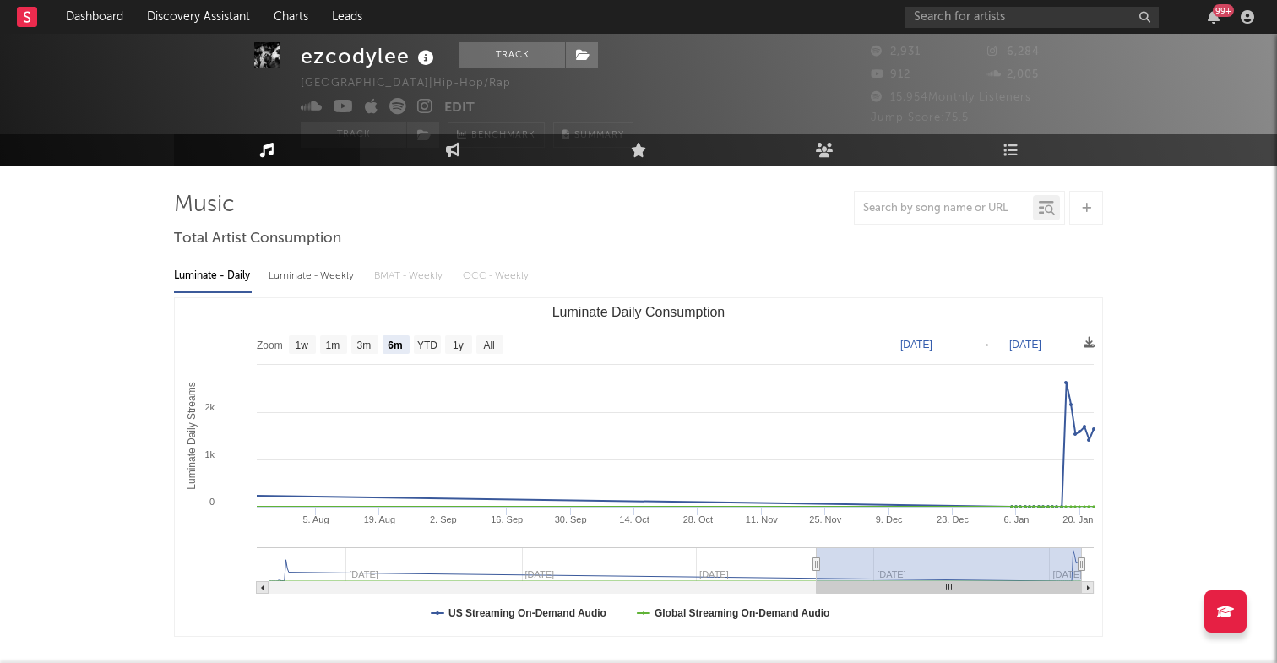
scroll to position [36, 0]
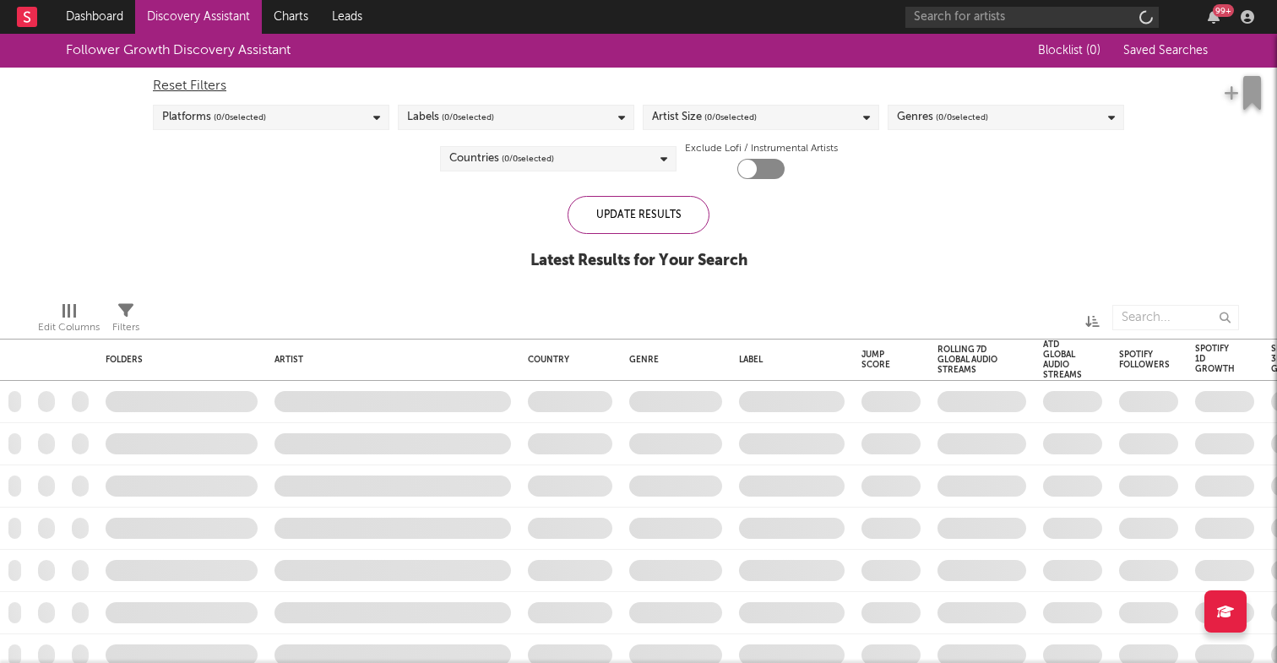
checkbox input "true"
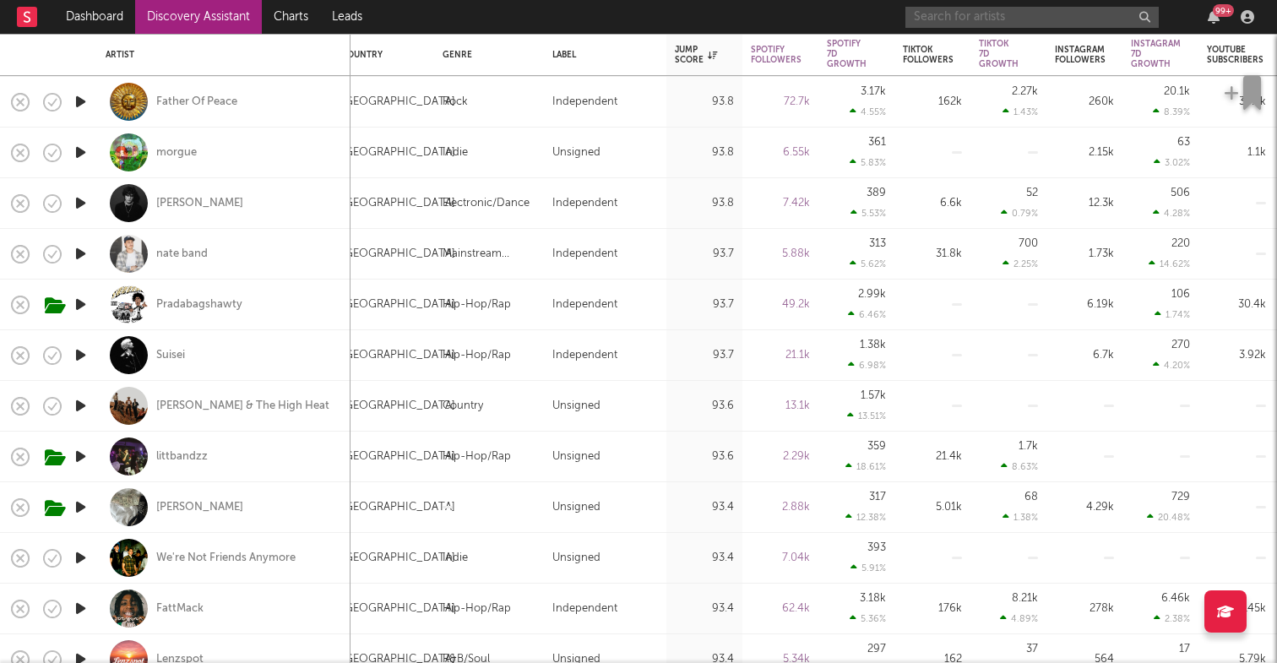
click at [1037, 24] on input "text" at bounding box center [1031, 17] width 253 height 21
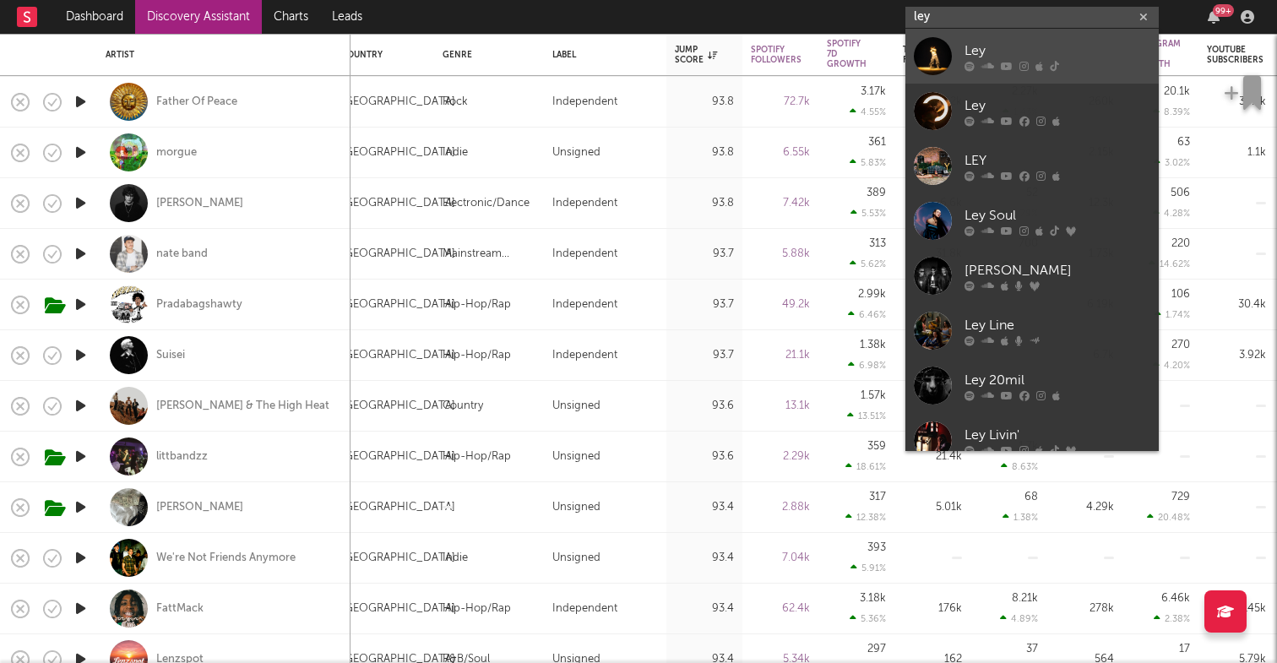
type input "ley"
click at [1067, 47] on div "Ley" at bounding box center [1058, 51] width 186 height 20
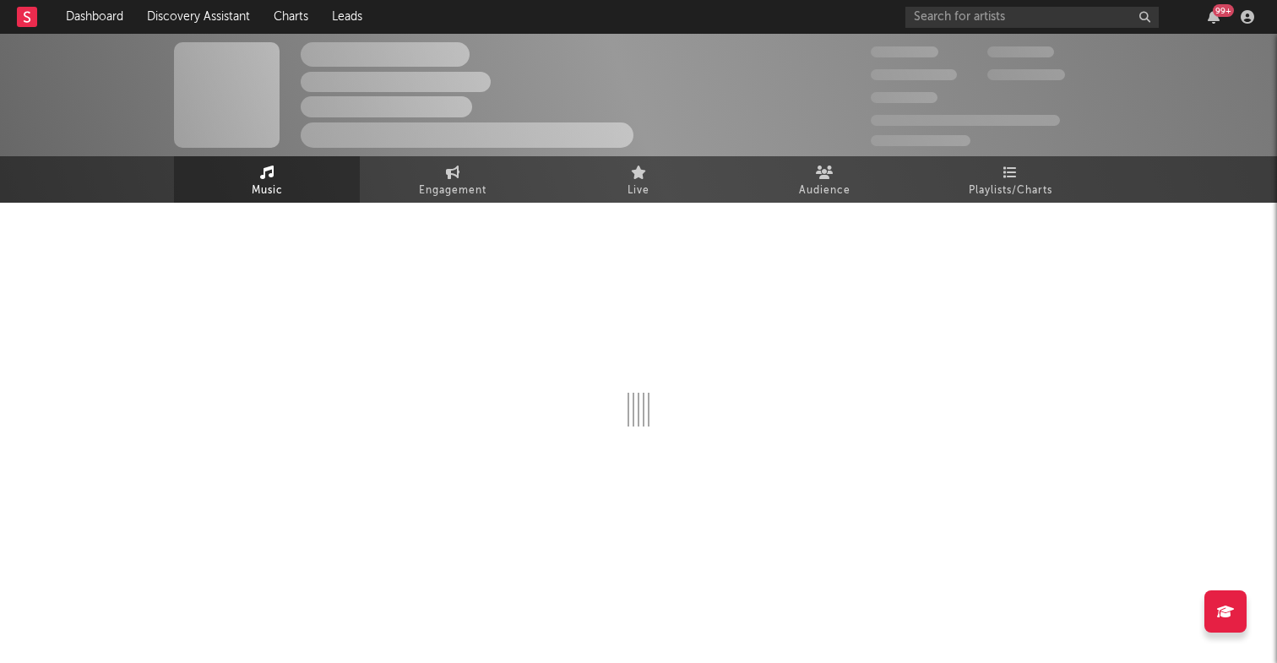
select select "1w"
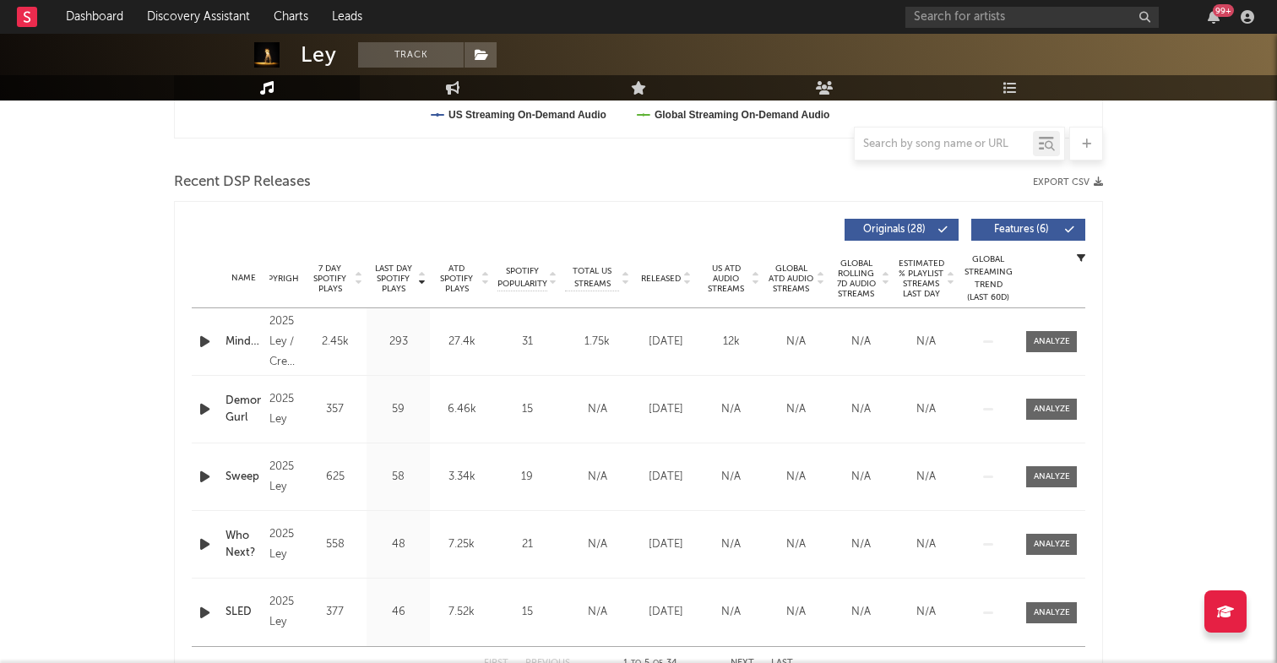
scroll to position [544, 0]
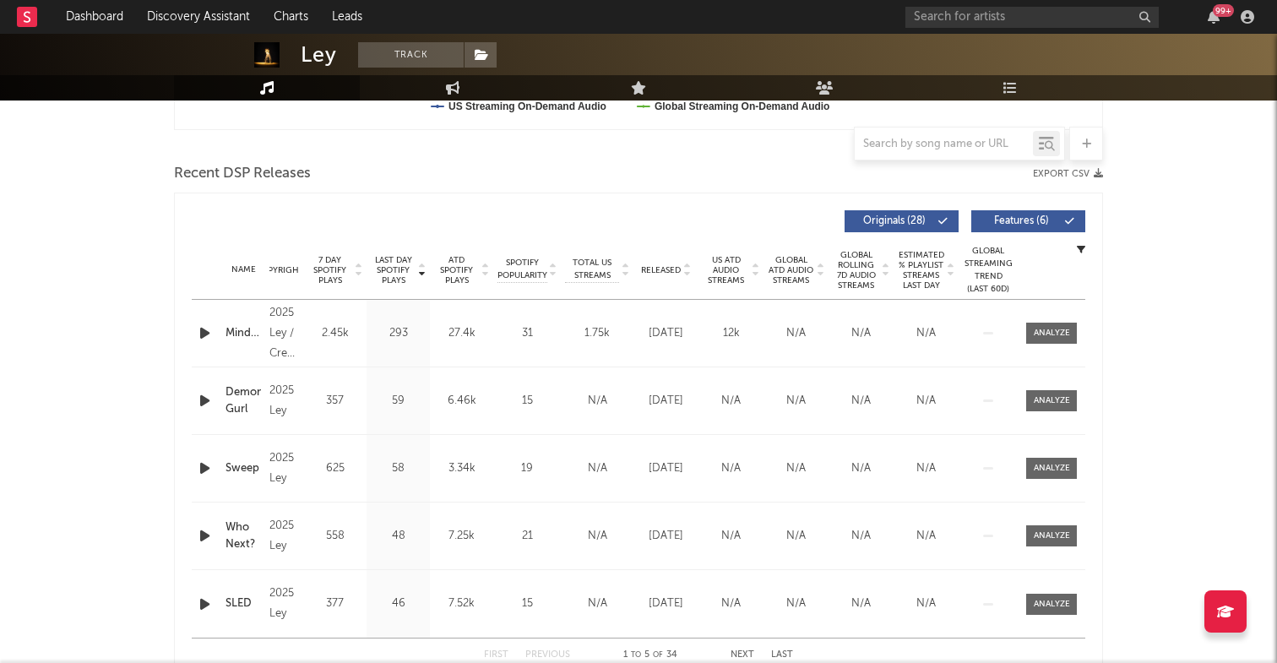
click at [204, 338] on icon "button" at bounding box center [205, 333] width 18 height 21
click at [209, 338] on icon "button" at bounding box center [204, 333] width 16 height 21
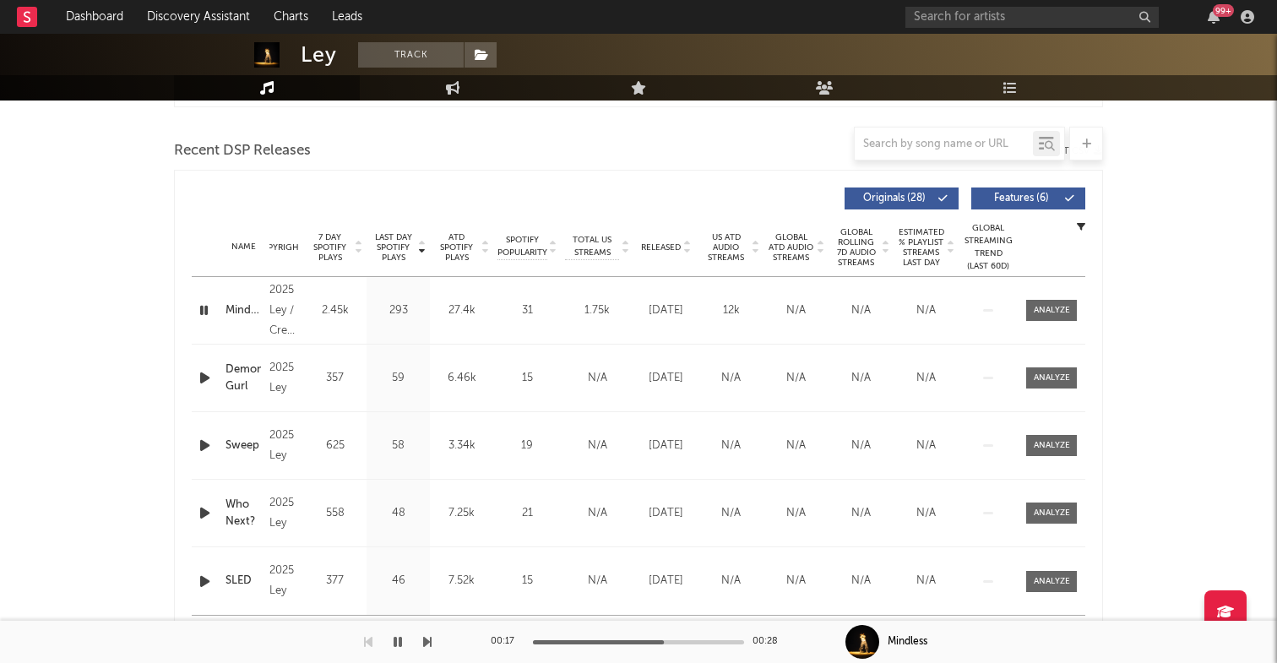
scroll to position [570, 0]
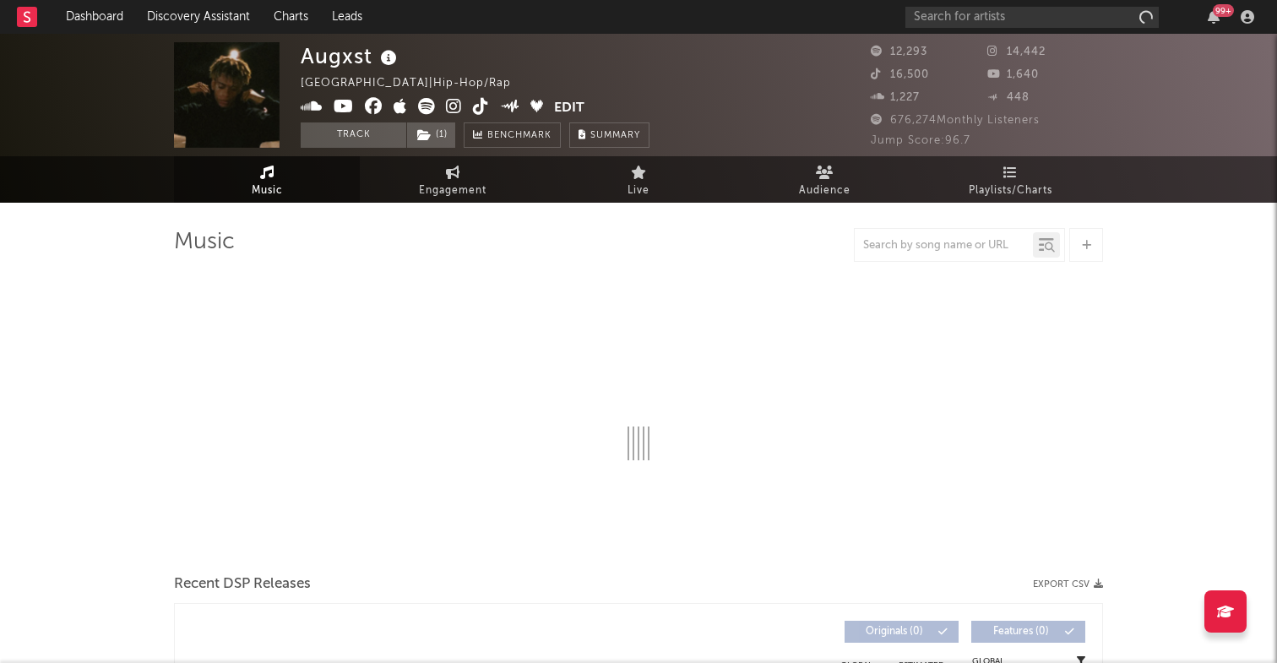
select select "6m"
